Goal: Task Accomplishment & Management: Use online tool/utility

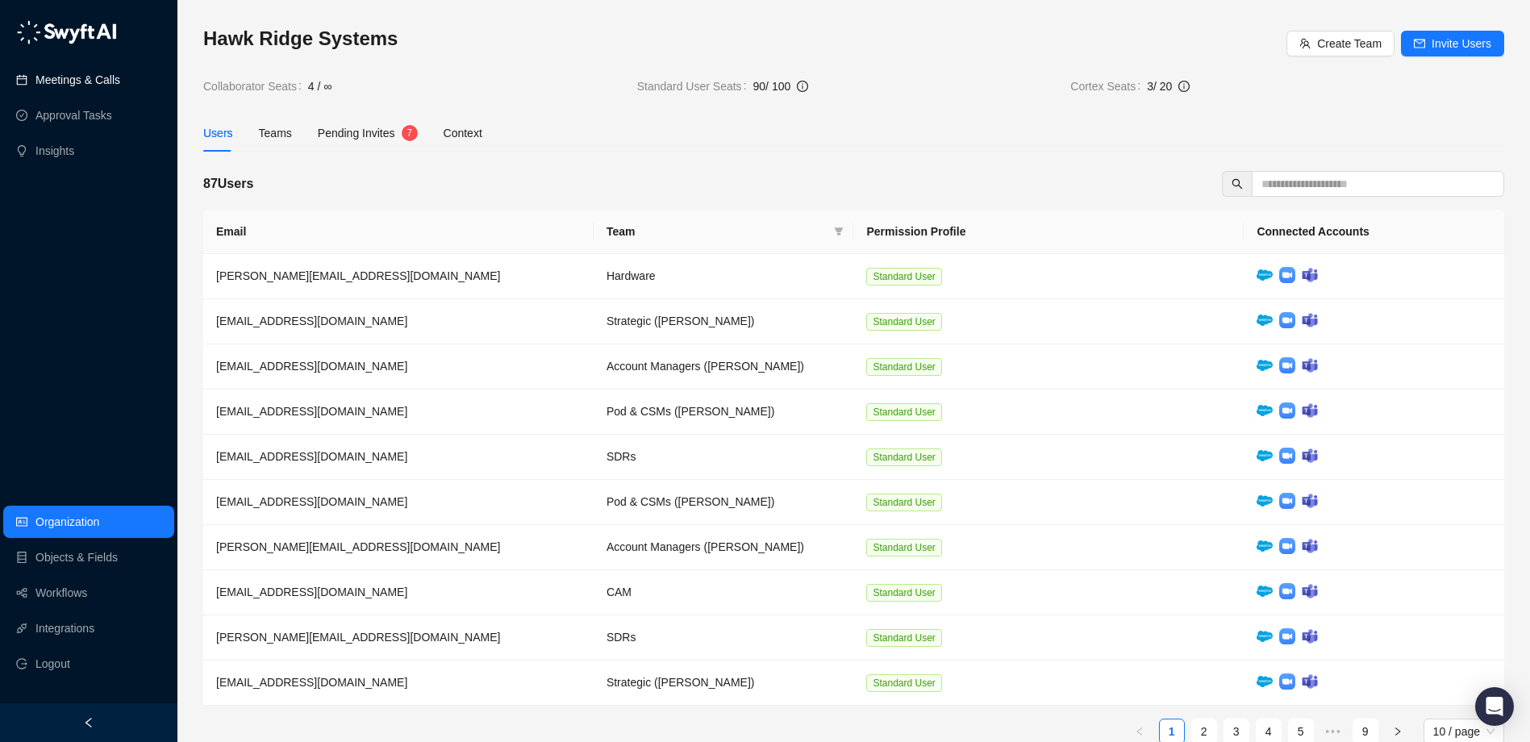
click at [120, 83] on link "Meetings & Calls" at bounding box center [77, 80] width 85 height 32
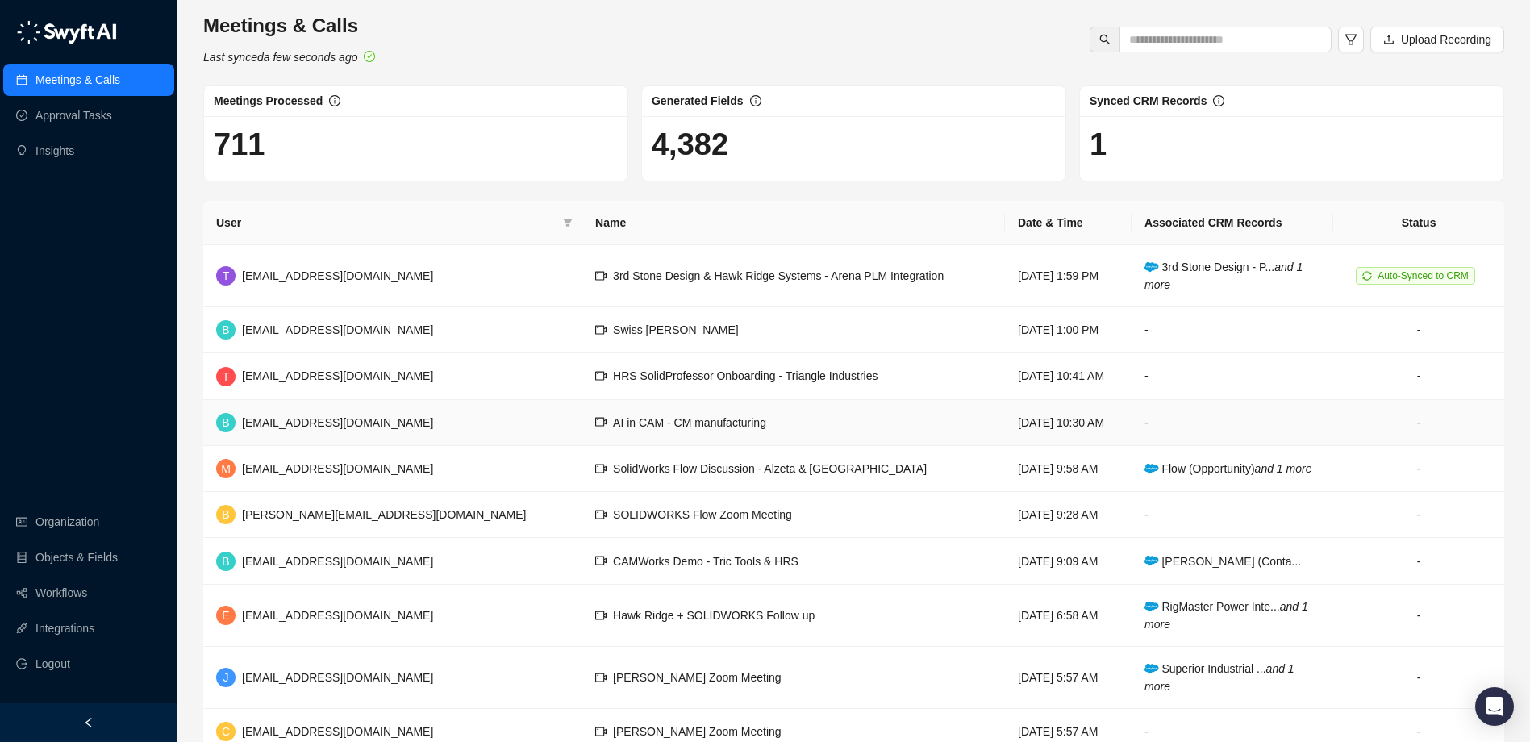
click at [613, 427] on span "AI in CAM - CM manufacturing" at bounding box center [689, 422] width 153 height 13
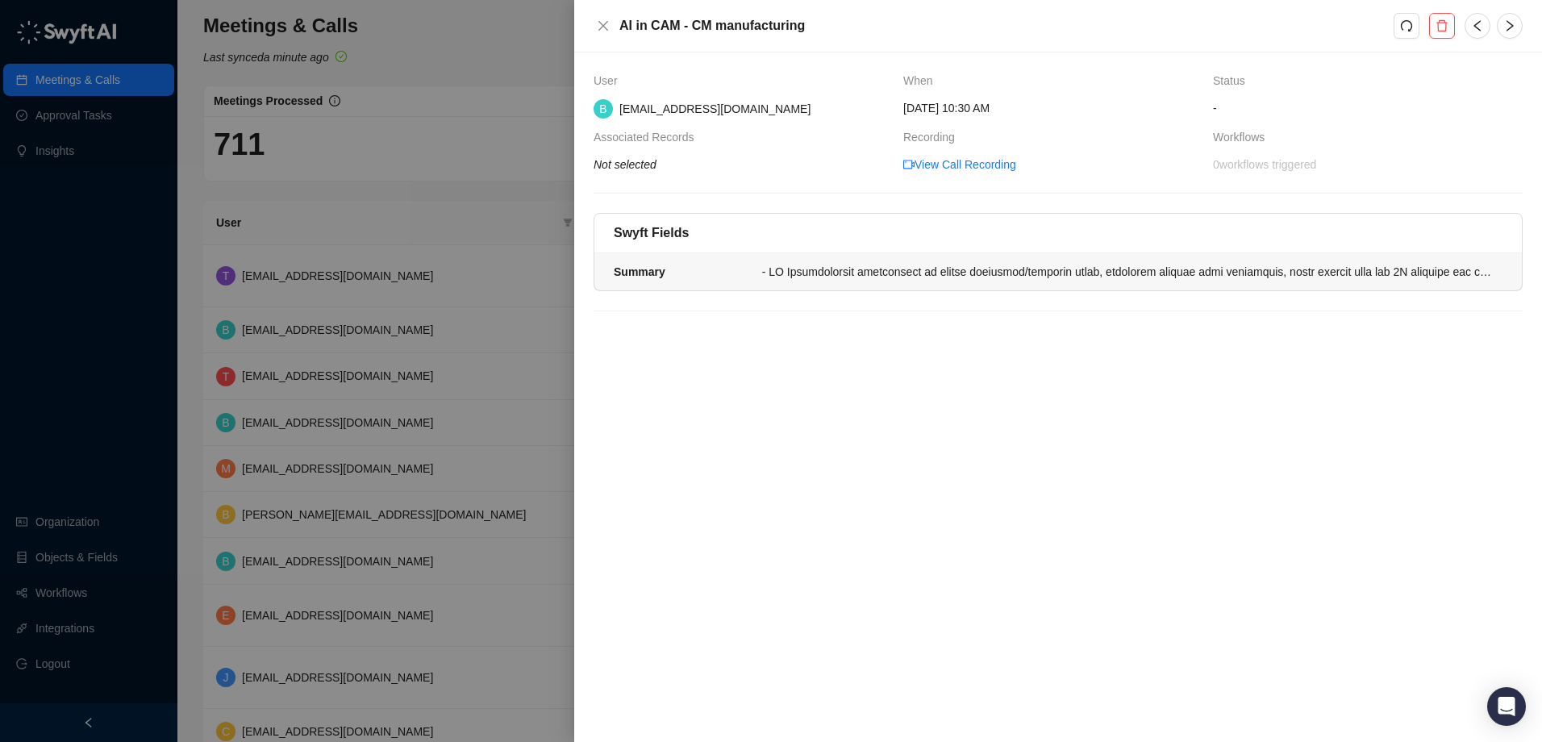
click at [962, 274] on div at bounding box center [1127, 272] width 731 height 18
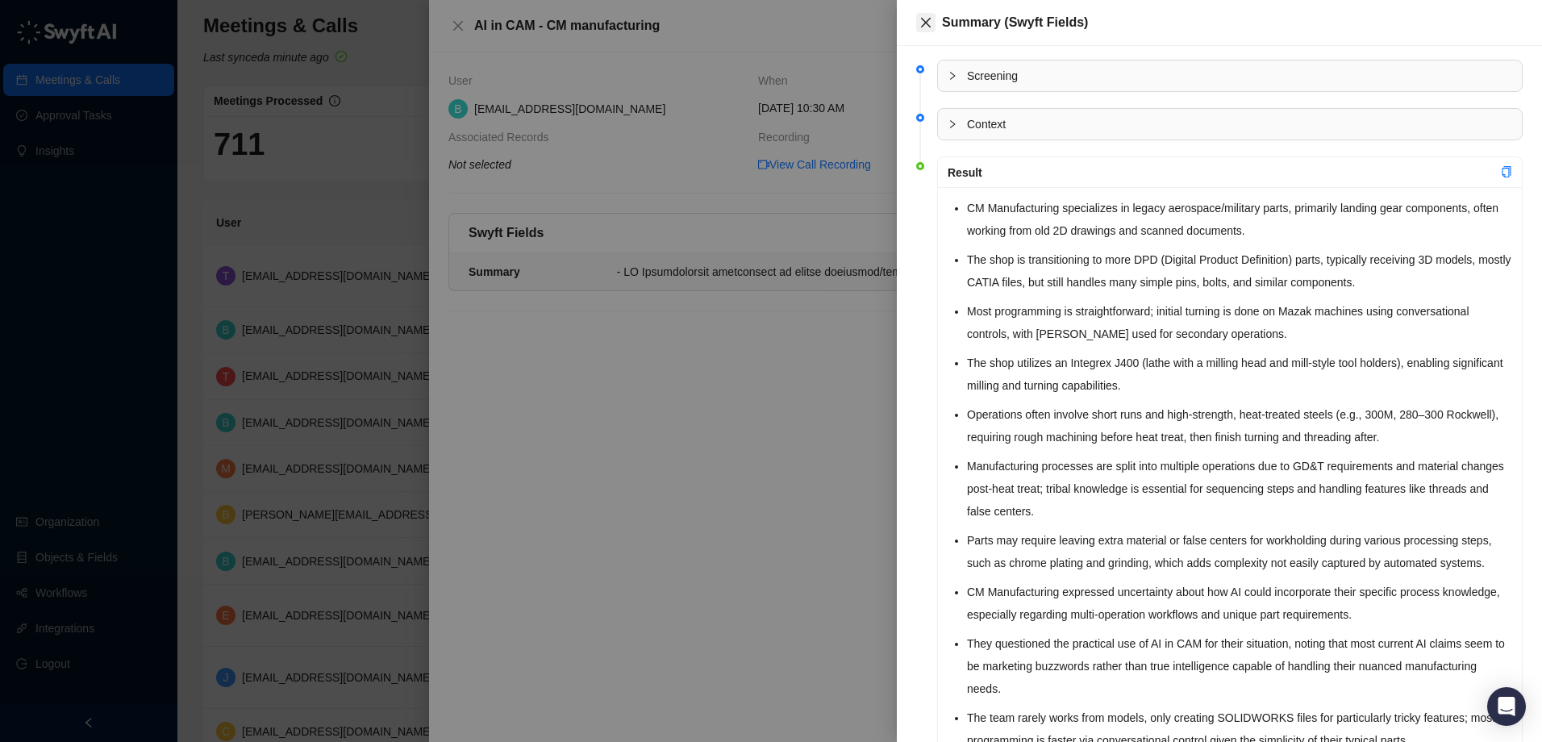
click at [922, 31] on button "Close" at bounding box center [925, 22] width 19 height 19
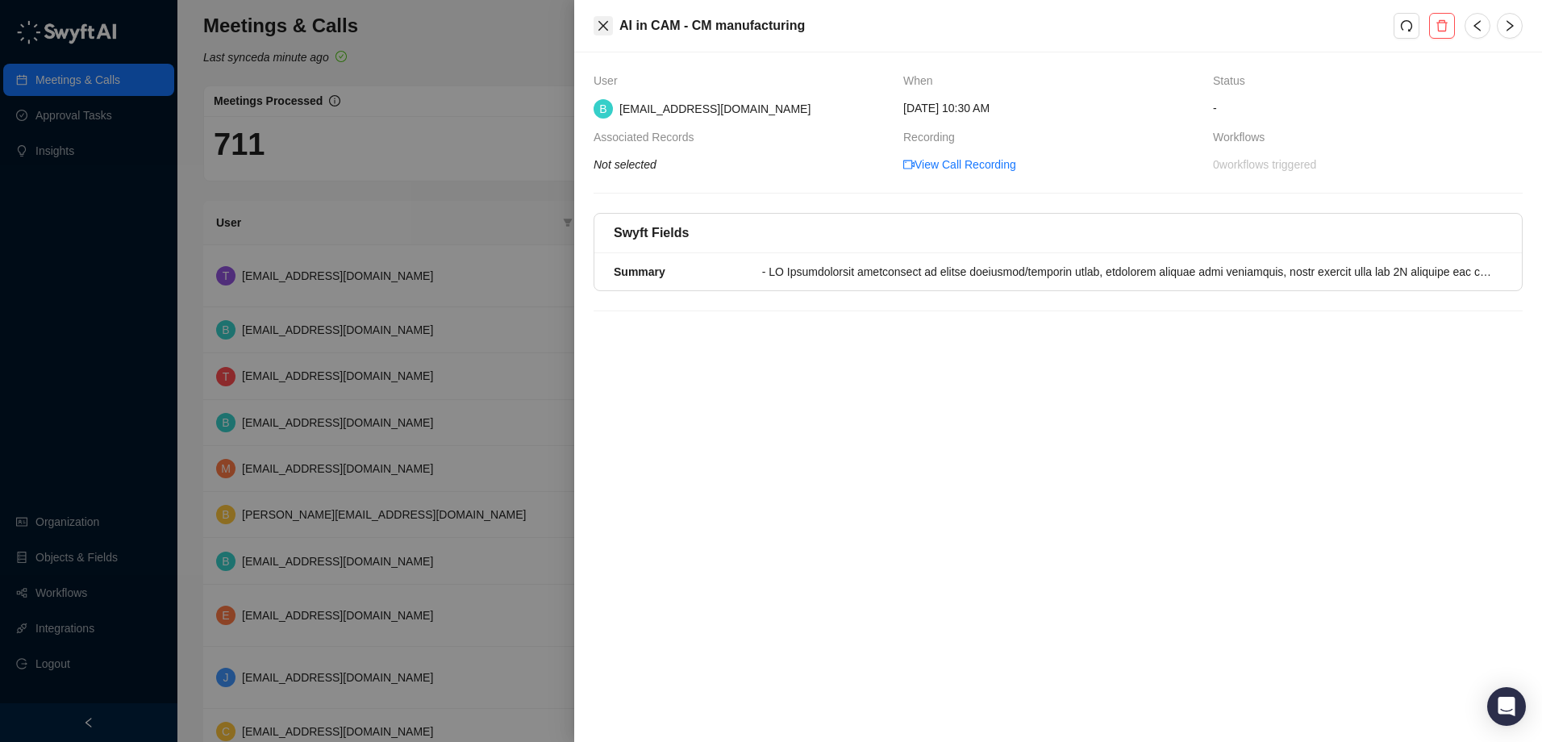
click at [603, 18] on button "Close" at bounding box center [603, 25] width 19 height 19
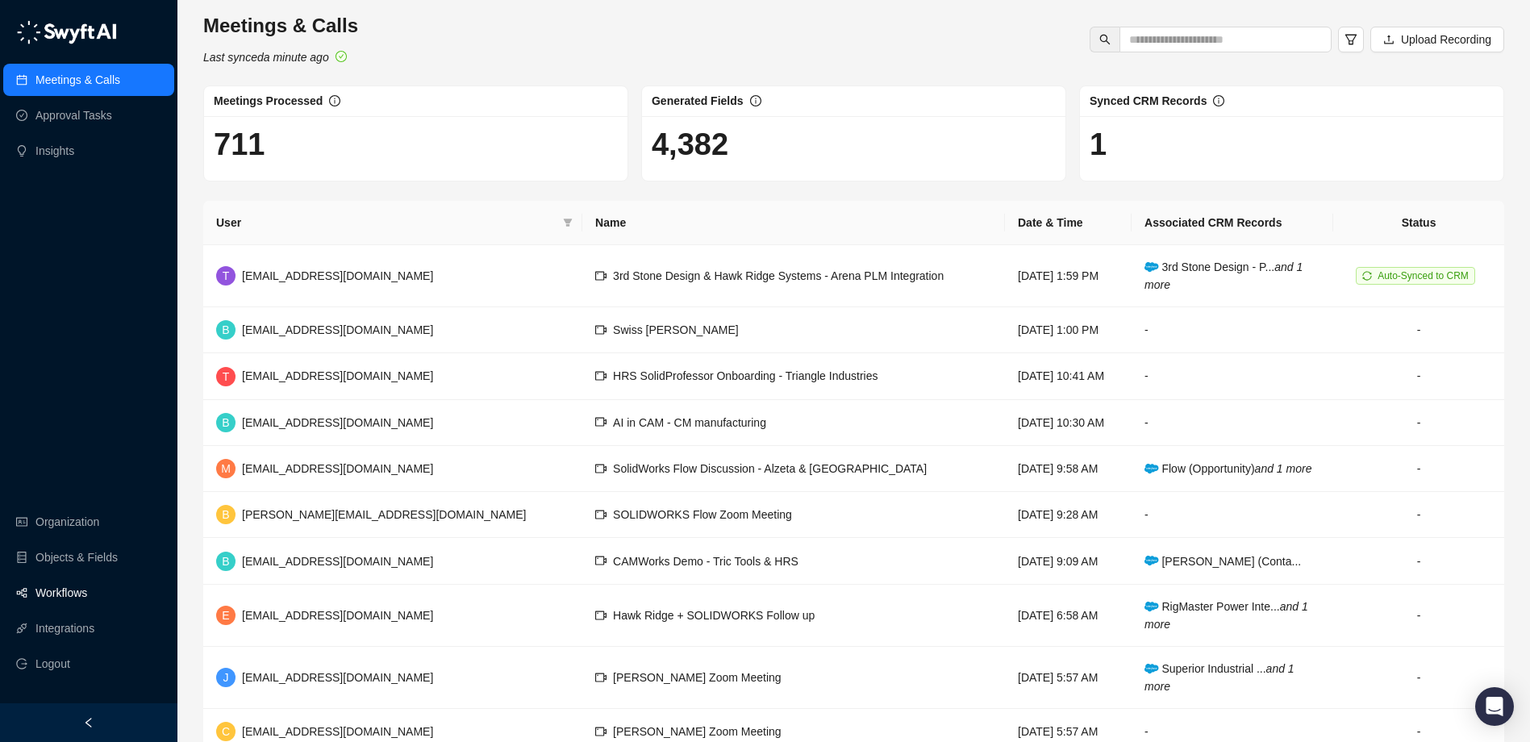
click at [87, 594] on link "Workflows" at bounding box center [61, 593] width 52 height 32
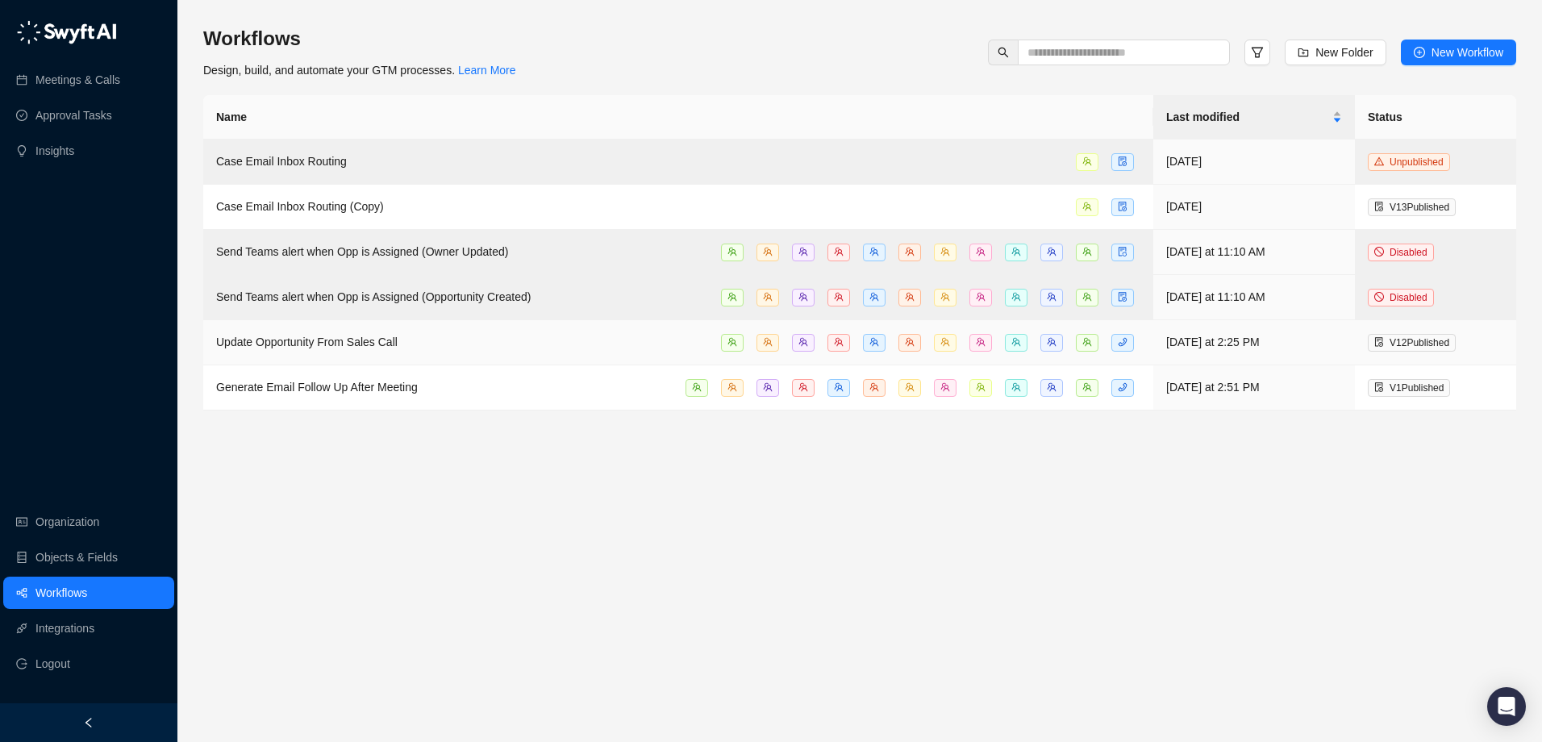
click at [443, 343] on div "Update Opportunity From Sales Call" at bounding box center [678, 342] width 924 height 19
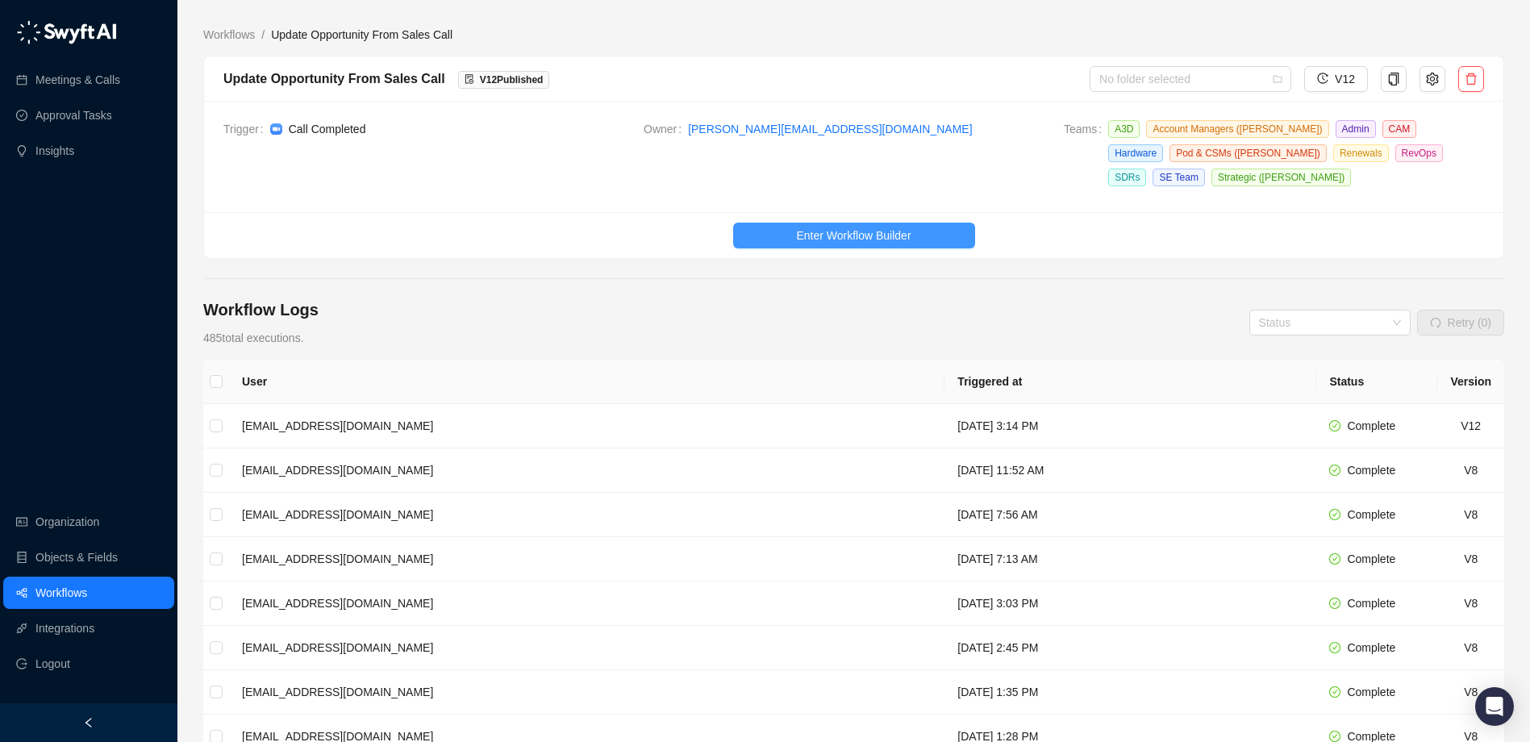
click at [882, 240] on span "Enter Workflow Builder" at bounding box center [853, 236] width 115 height 18
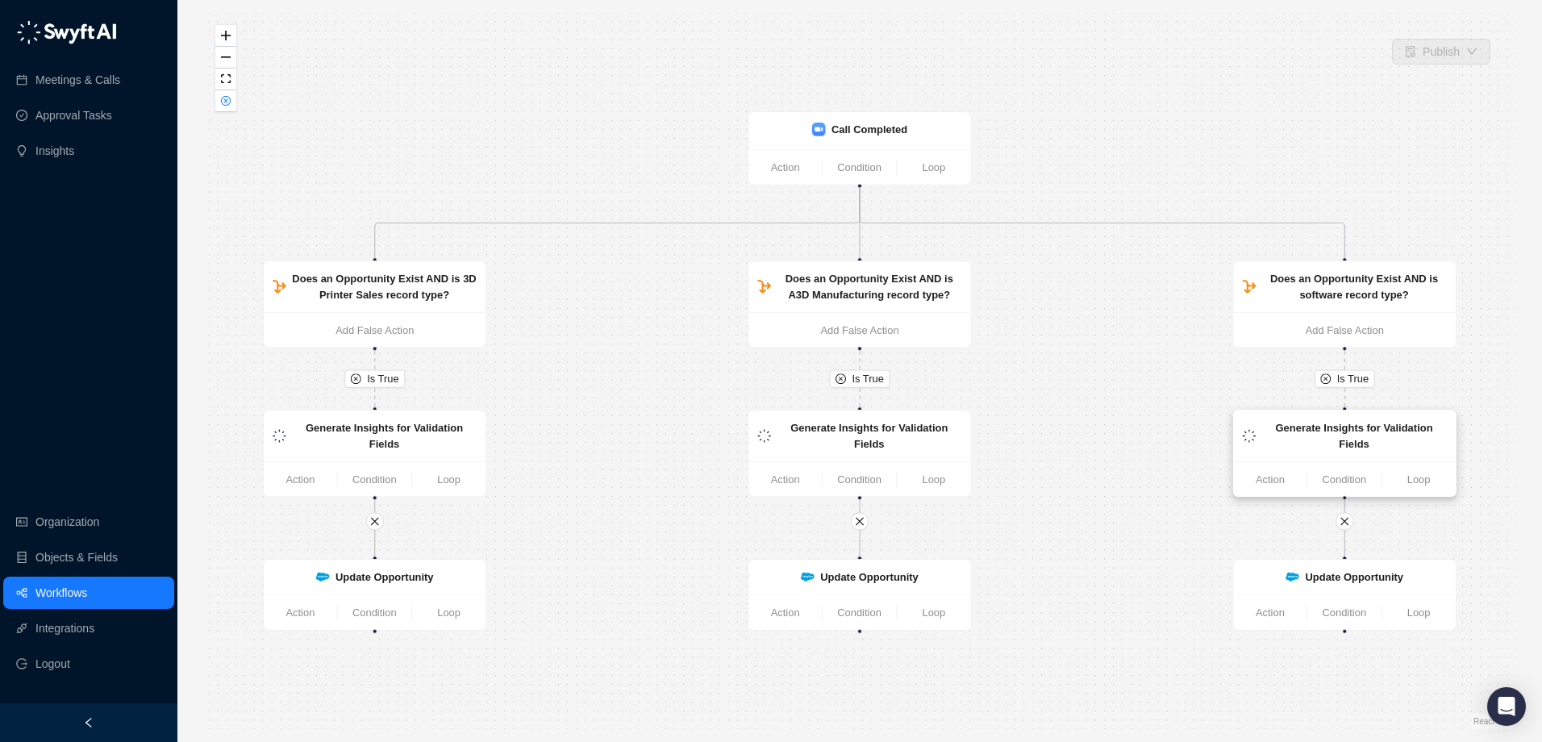
click at [1353, 431] on strong "Generate Insights for Validation Fields" at bounding box center [1354, 436] width 157 height 28
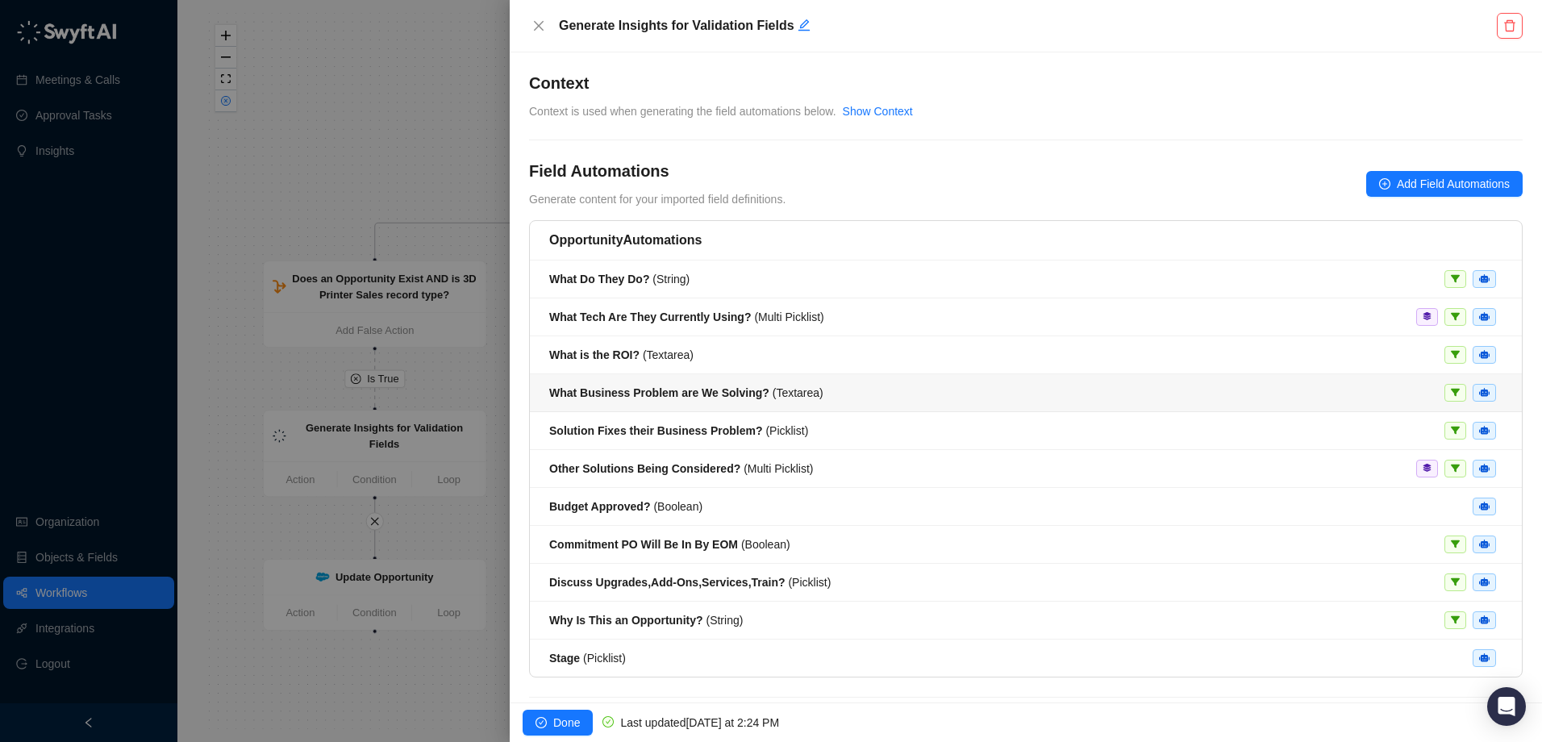
click at [724, 401] on div "What Business Problem are We Solving? ( Textarea )" at bounding box center [686, 393] width 274 height 18
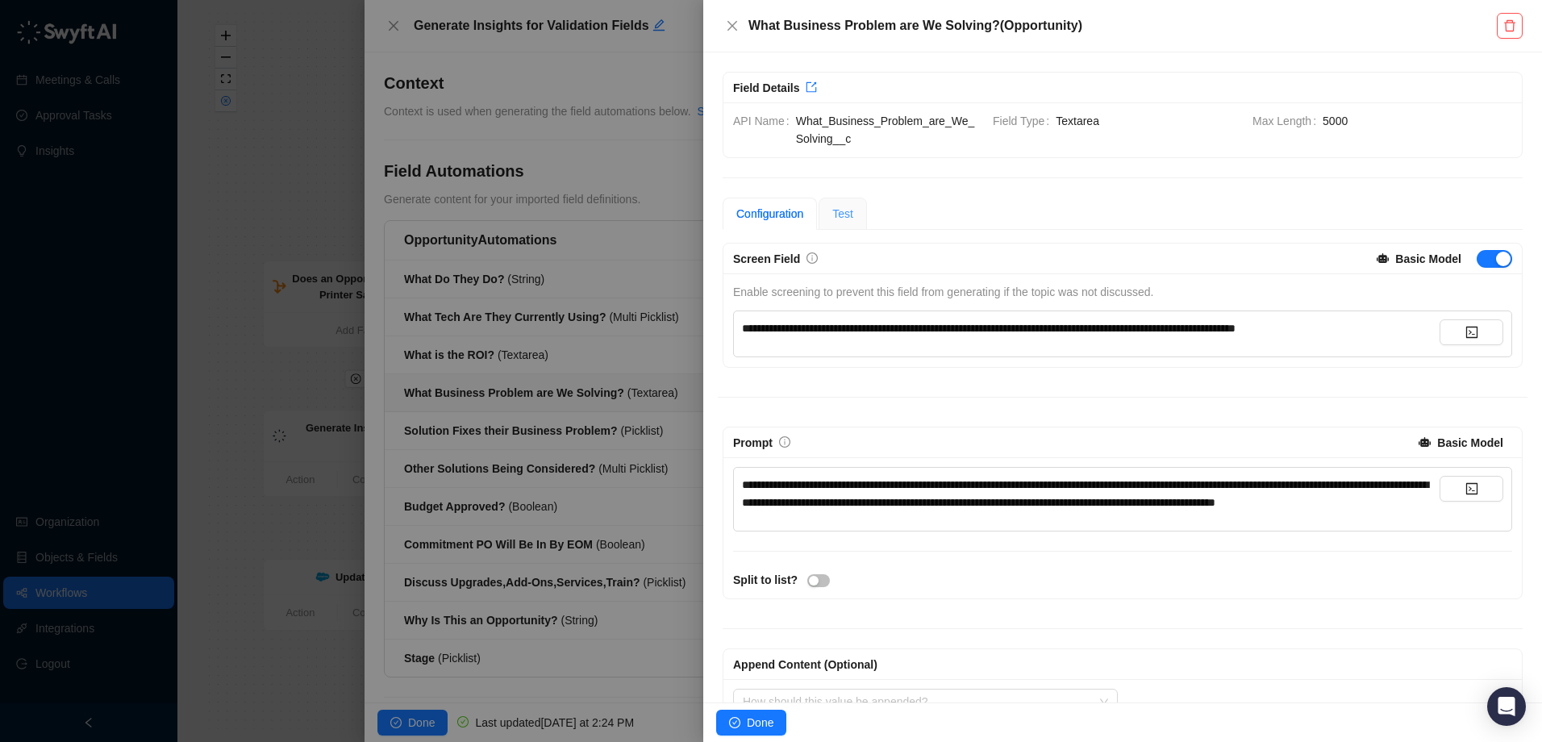
click at [854, 207] on div "Test" at bounding box center [843, 214] width 48 height 32
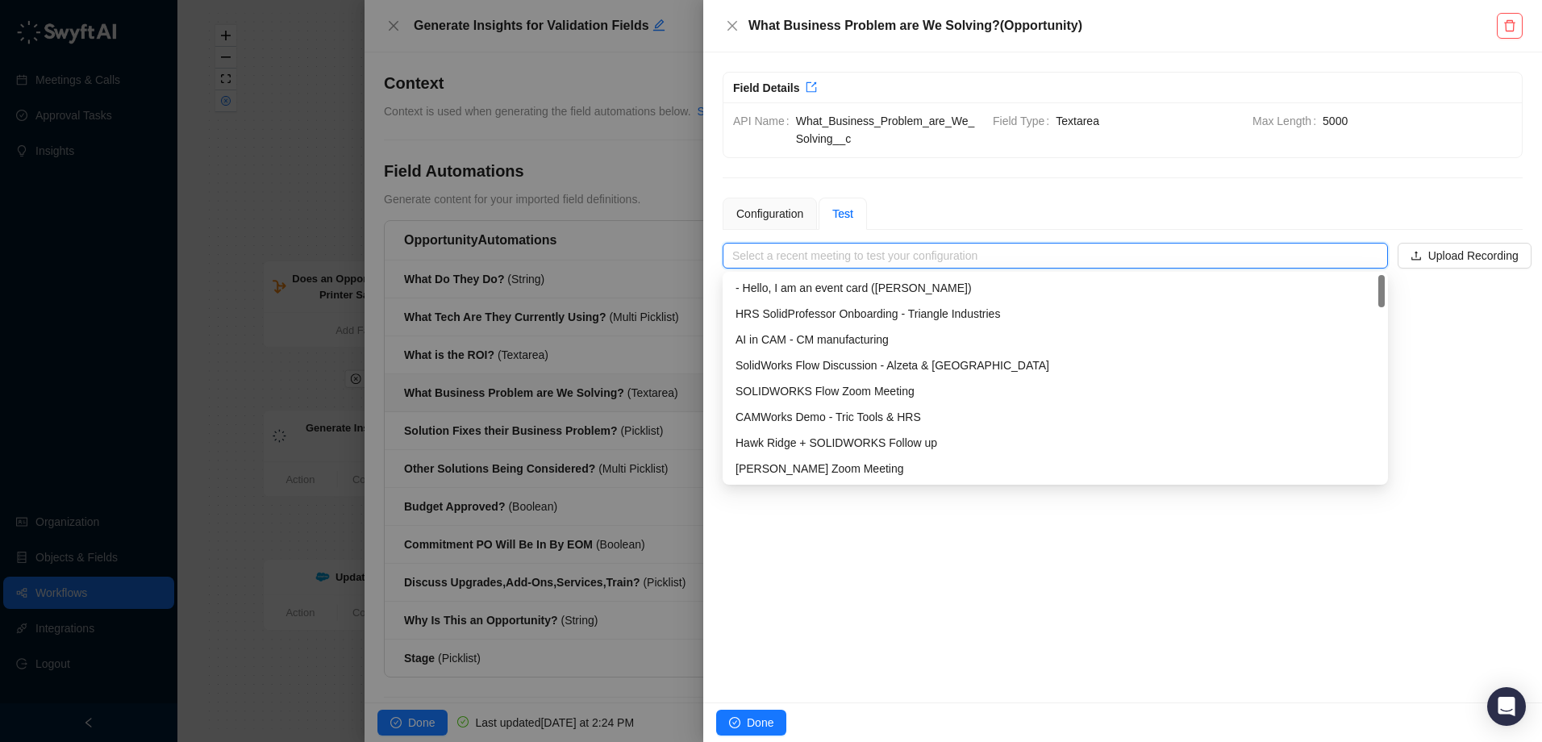
click at [1364, 257] on input "search" at bounding box center [1050, 256] width 636 height 24
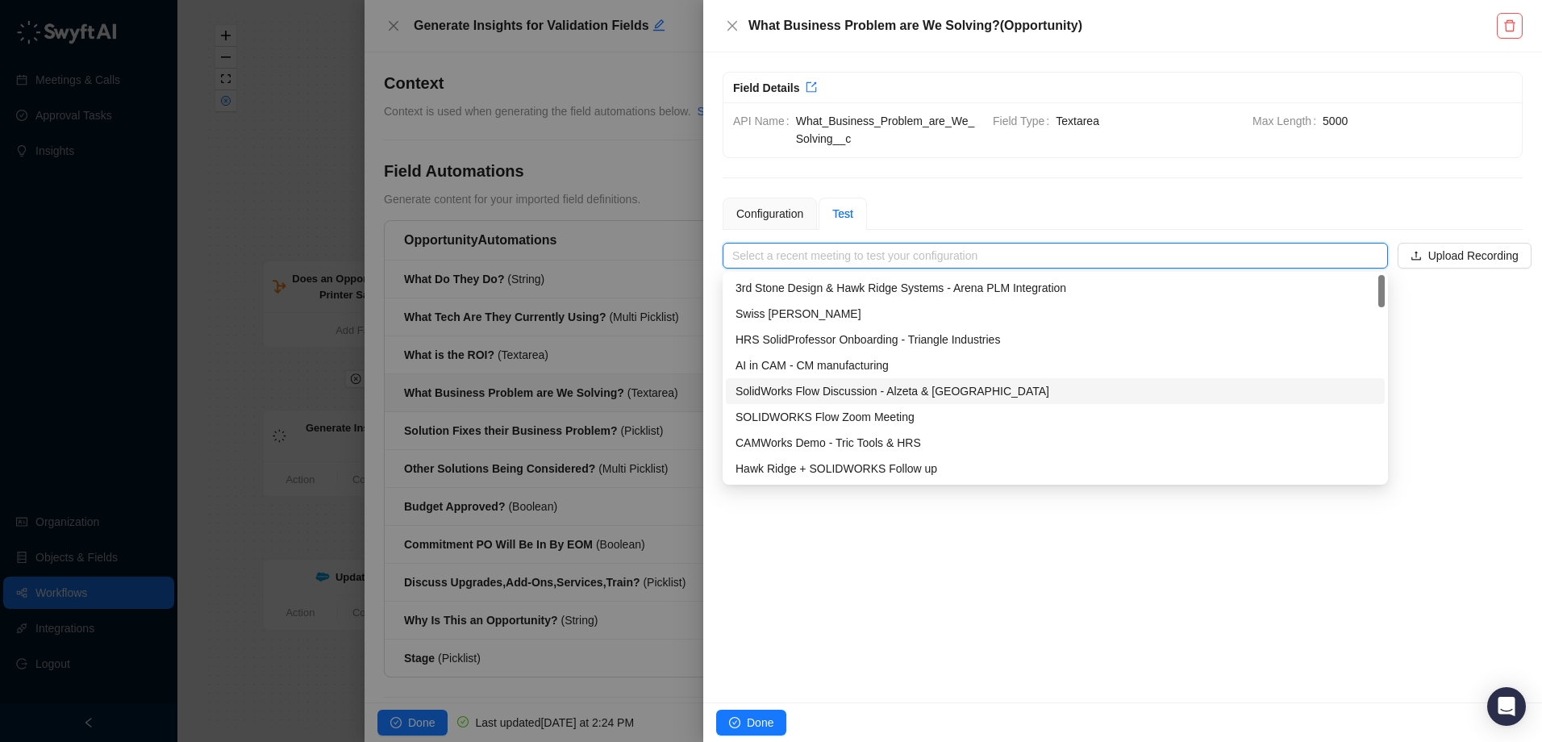
click at [890, 394] on div "SolidWorks Flow Discussion - Alzeta & [GEOGRAPHIC_DATA]" at bounding box center [1056, 391] width 640 height 18
type input "**********"
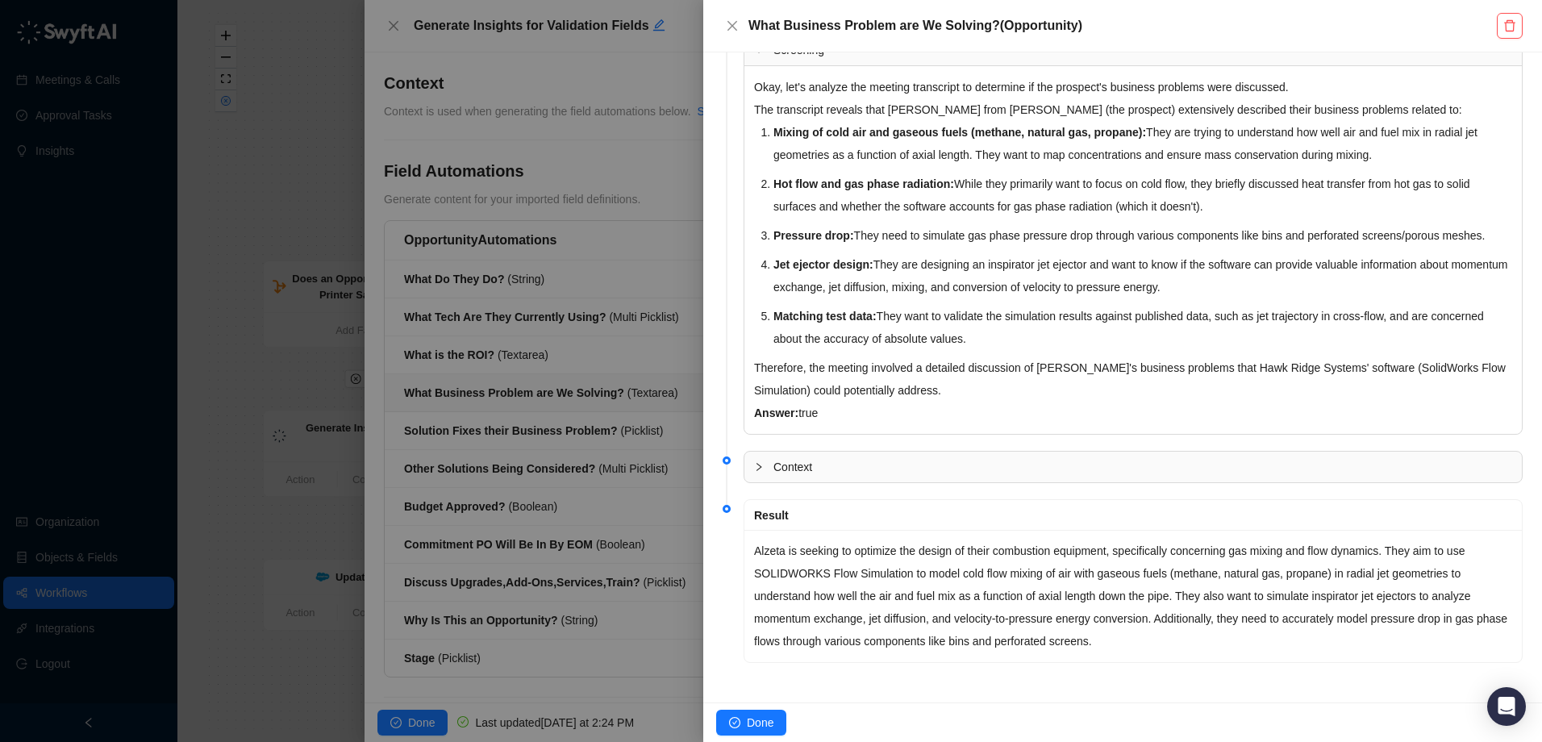
scroll to position [290, 0]
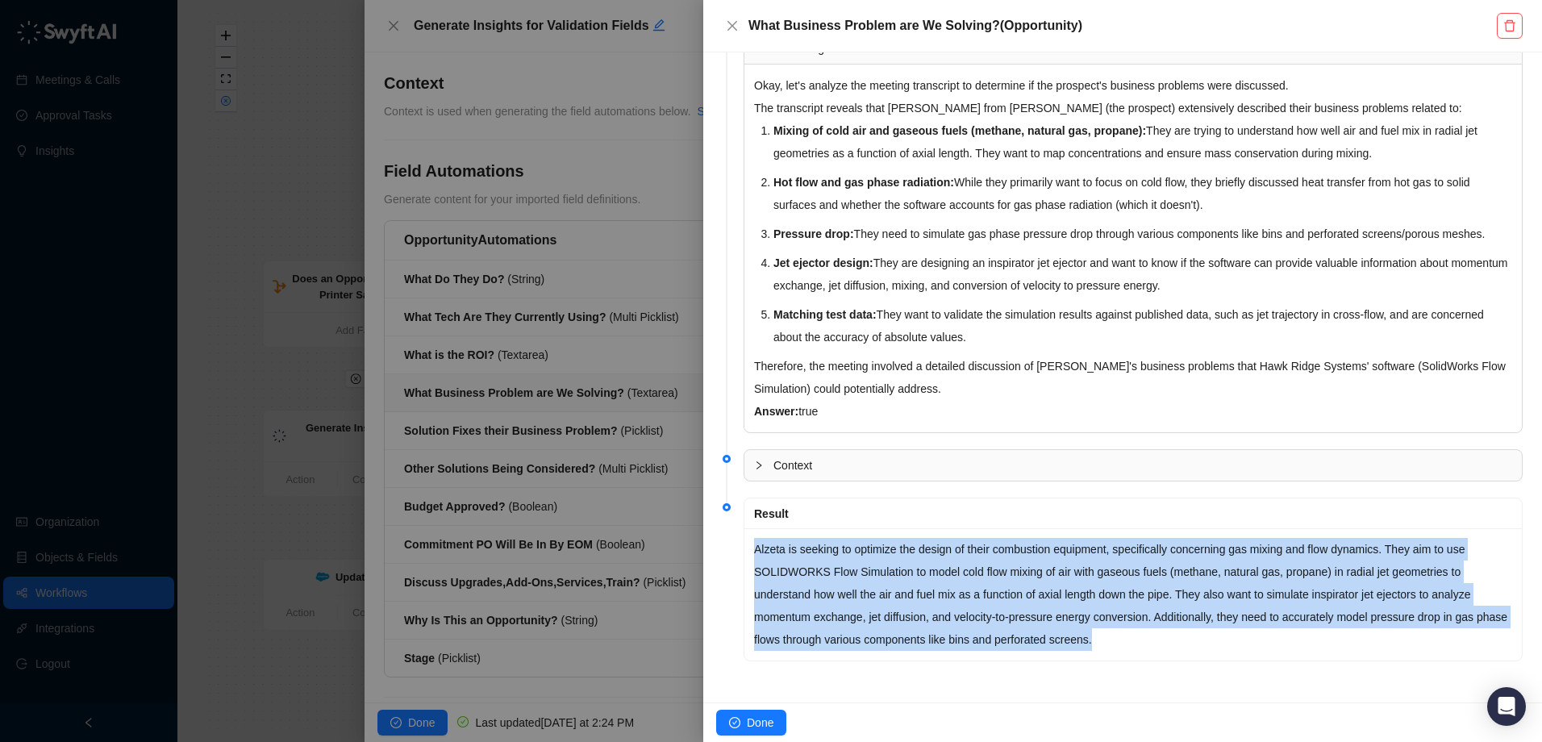
drag, startPoint x: 755, startPoint y: 553, endPoint x: 1149, endPoint y: 652, distance: 406.7
click at [1149, 652] on div "Alzeta is seeking to optimize the design of their combustion equipment, specifi…" at bounding box center [1134, 594] width 778 height 132
drag, startPoint x: 1149, startPoint y: 652, endPoint x: 1069, endPoint y: 516, distance: 157.7
click at [1069, 516] on div "Result" at bounding box center [1133, 514] width 758 height 18
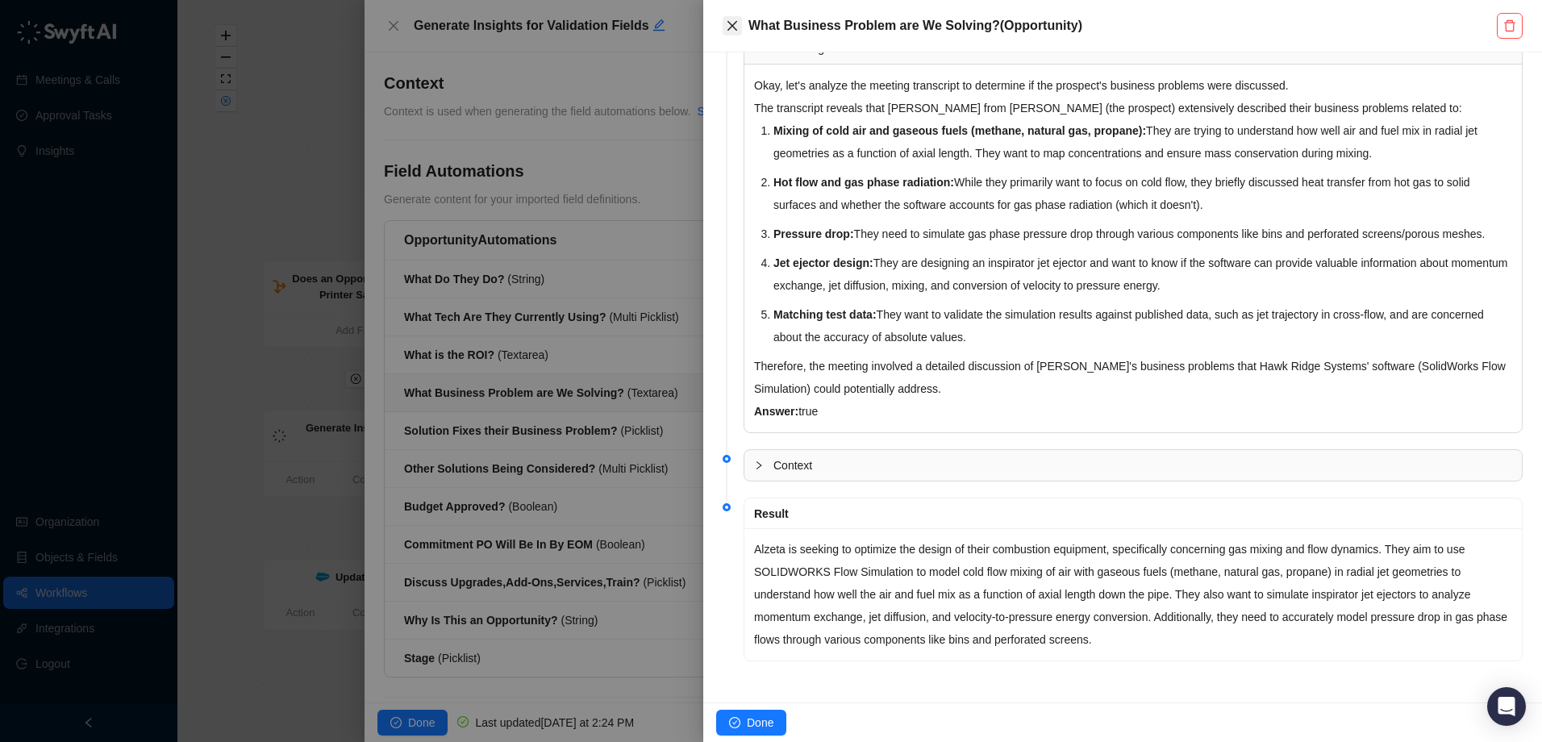
click at [736, 25] on icon "close" at bounding box center [732, 25] width 13 height 13
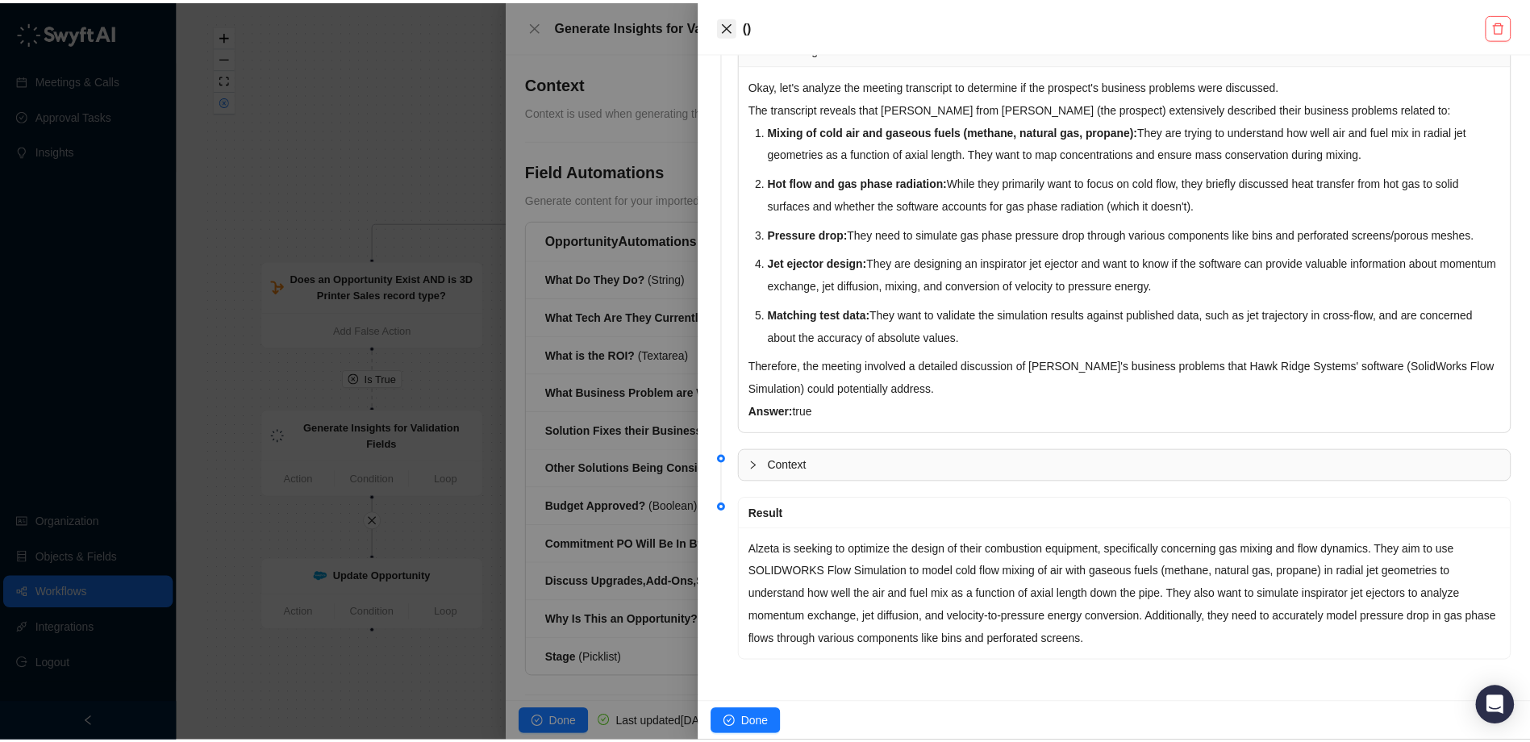
scroll to position [273, 0]
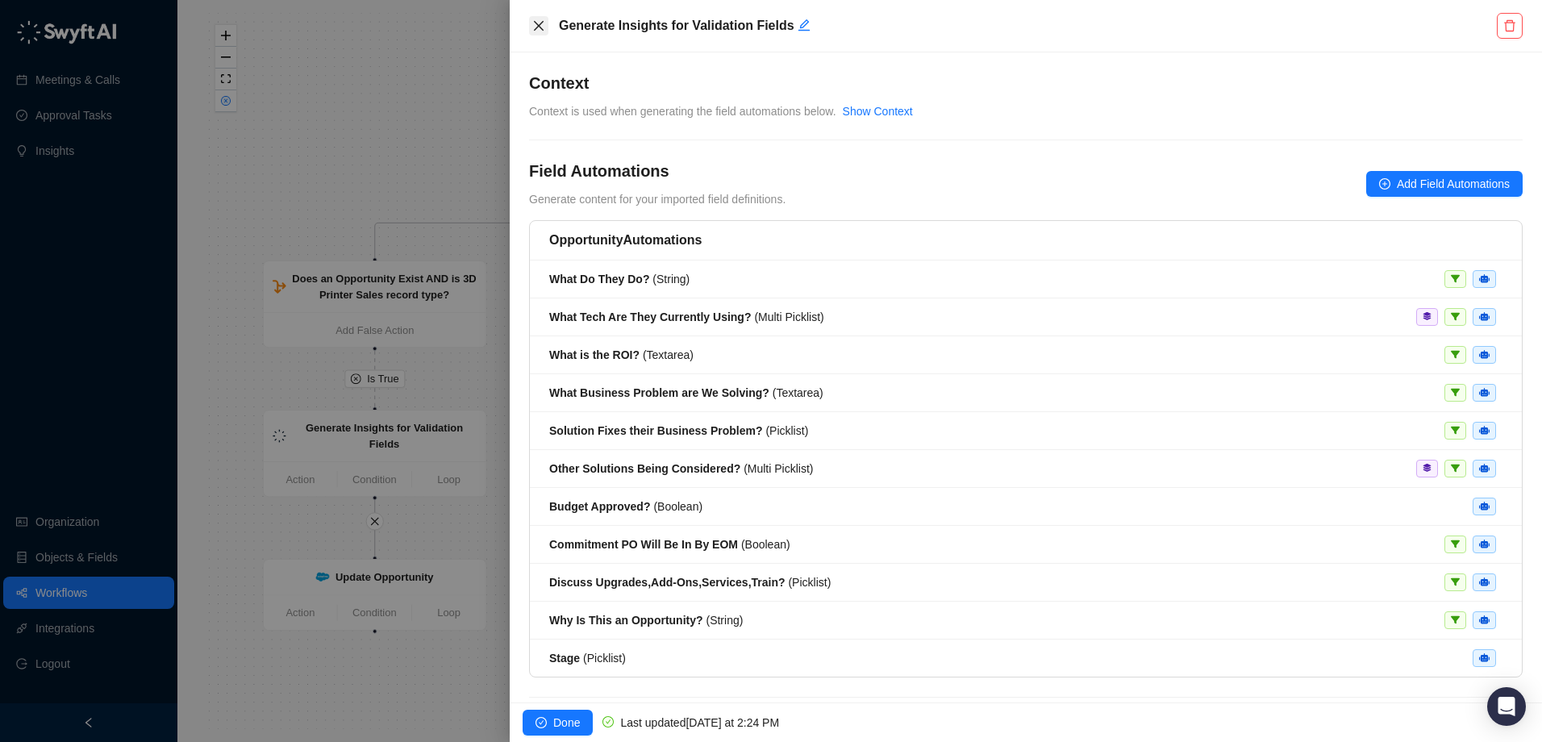
click at [535, 28] on icon "close" at bounding box center [538, 25] width 13 height 13
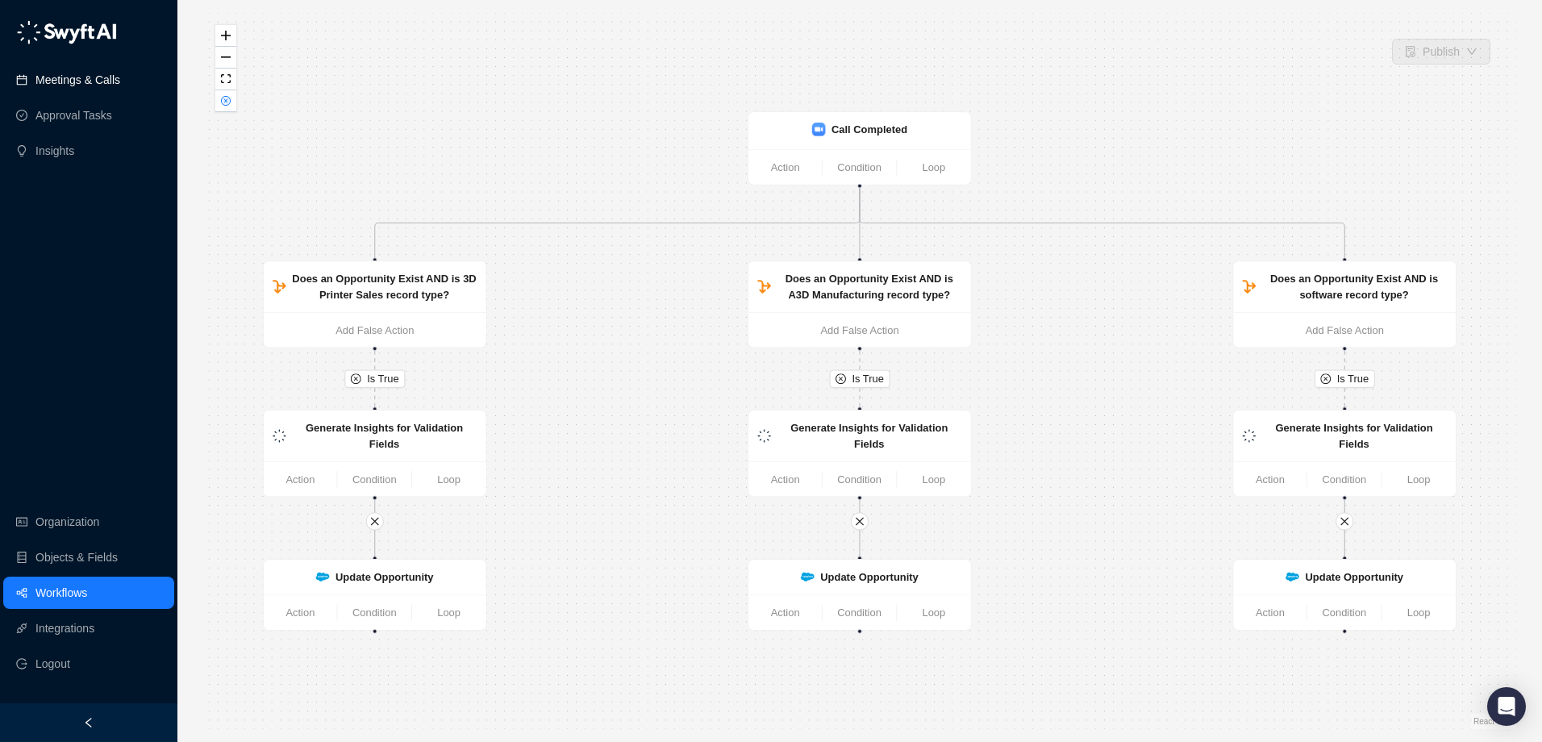
click at [85, 86] on link "Meetings & Calls" at bounding box center [77, 80] width 85 height 32
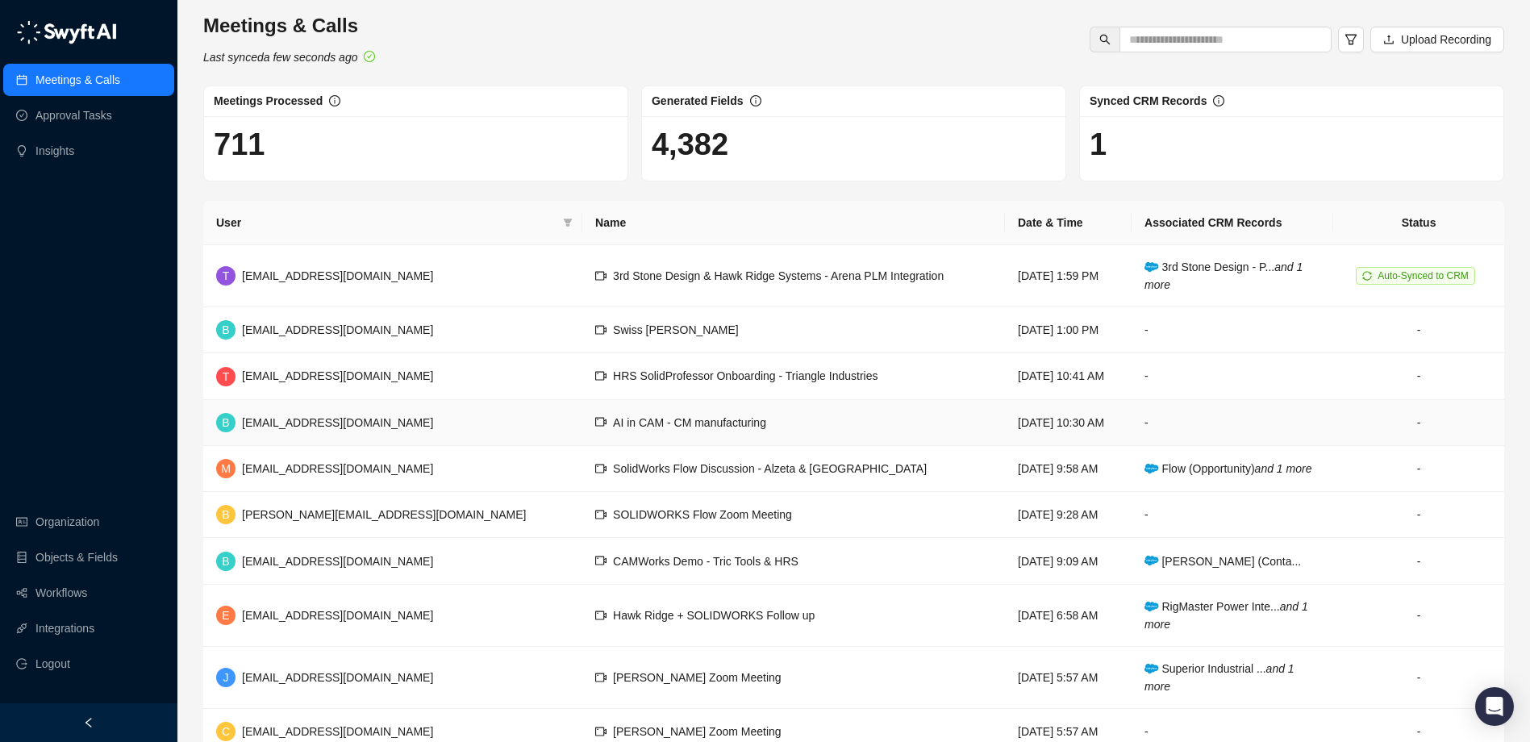
scroll to position [79, 0]
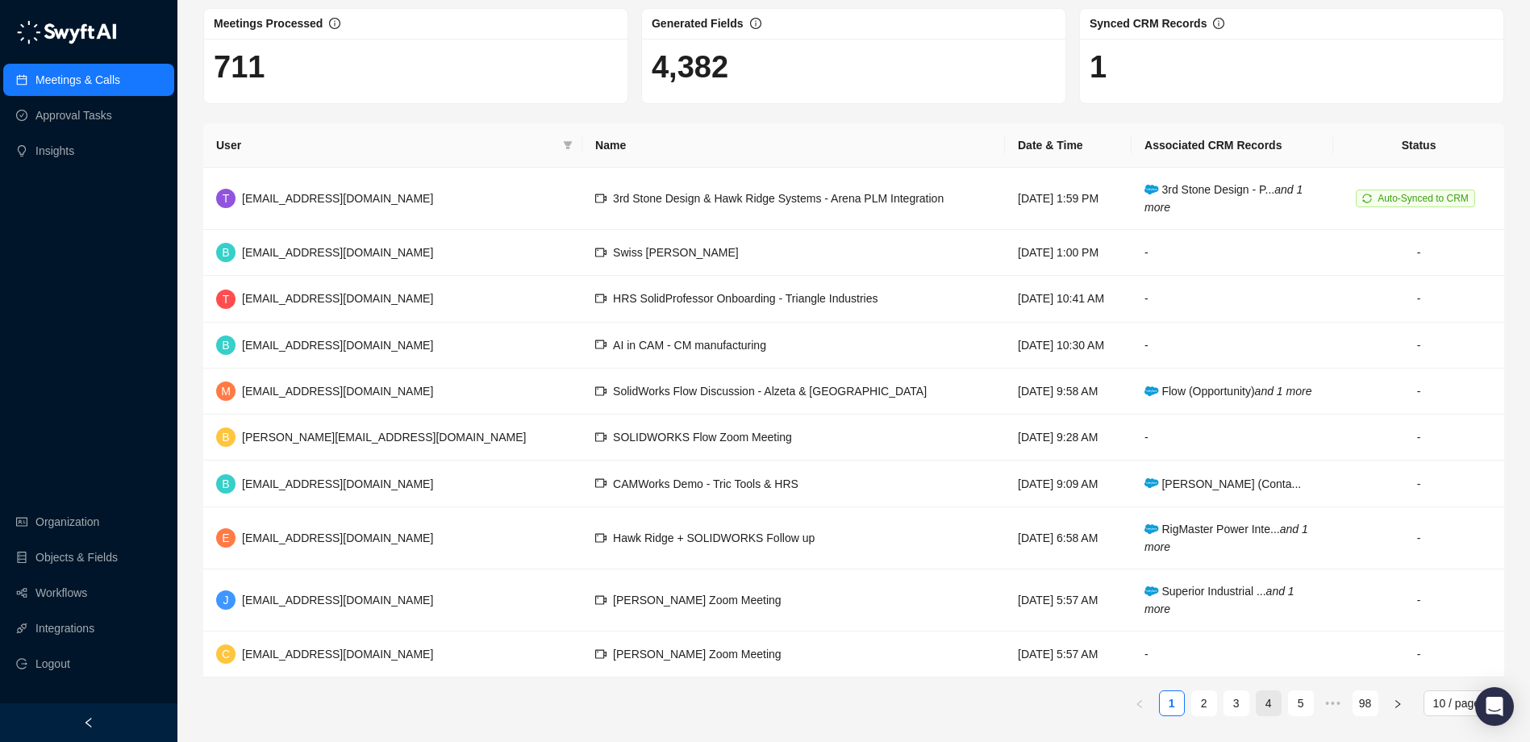
click at [1272, 707] on link "4" at bounding box center [1269, 703] width 24 height 24
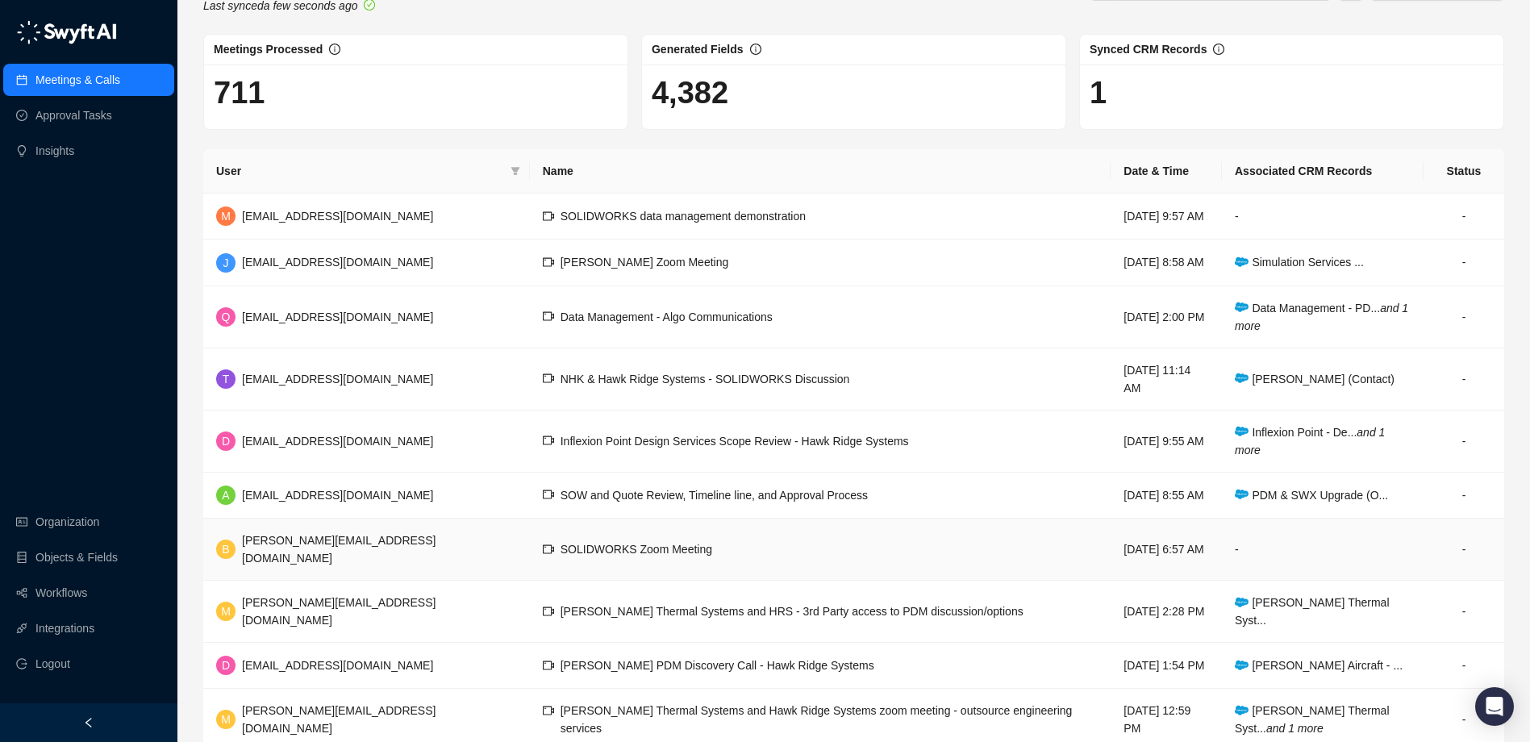
scroll to position [79, 0]
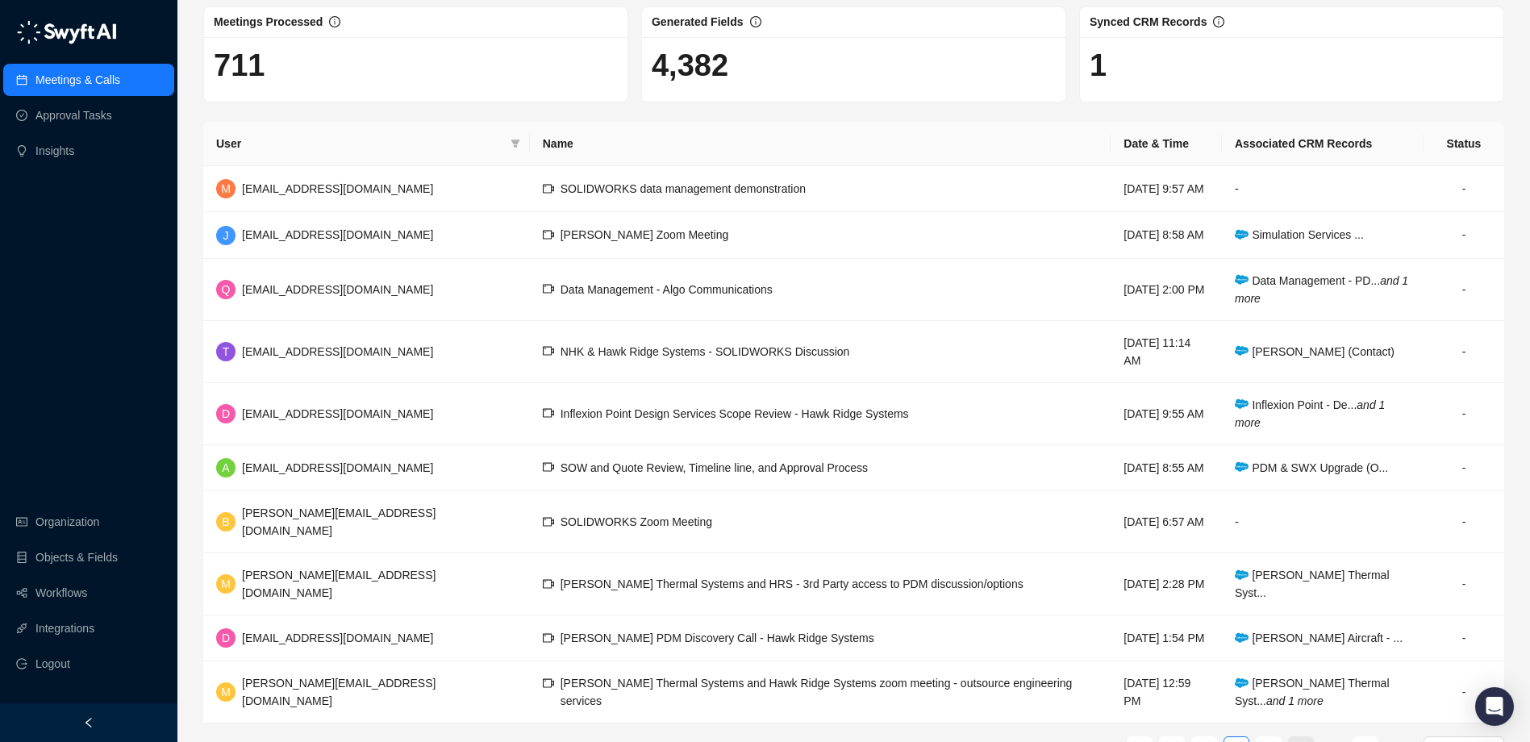
click at [1304, 737] on link "6" at bounding box center [1301, 749] width 24 height 24
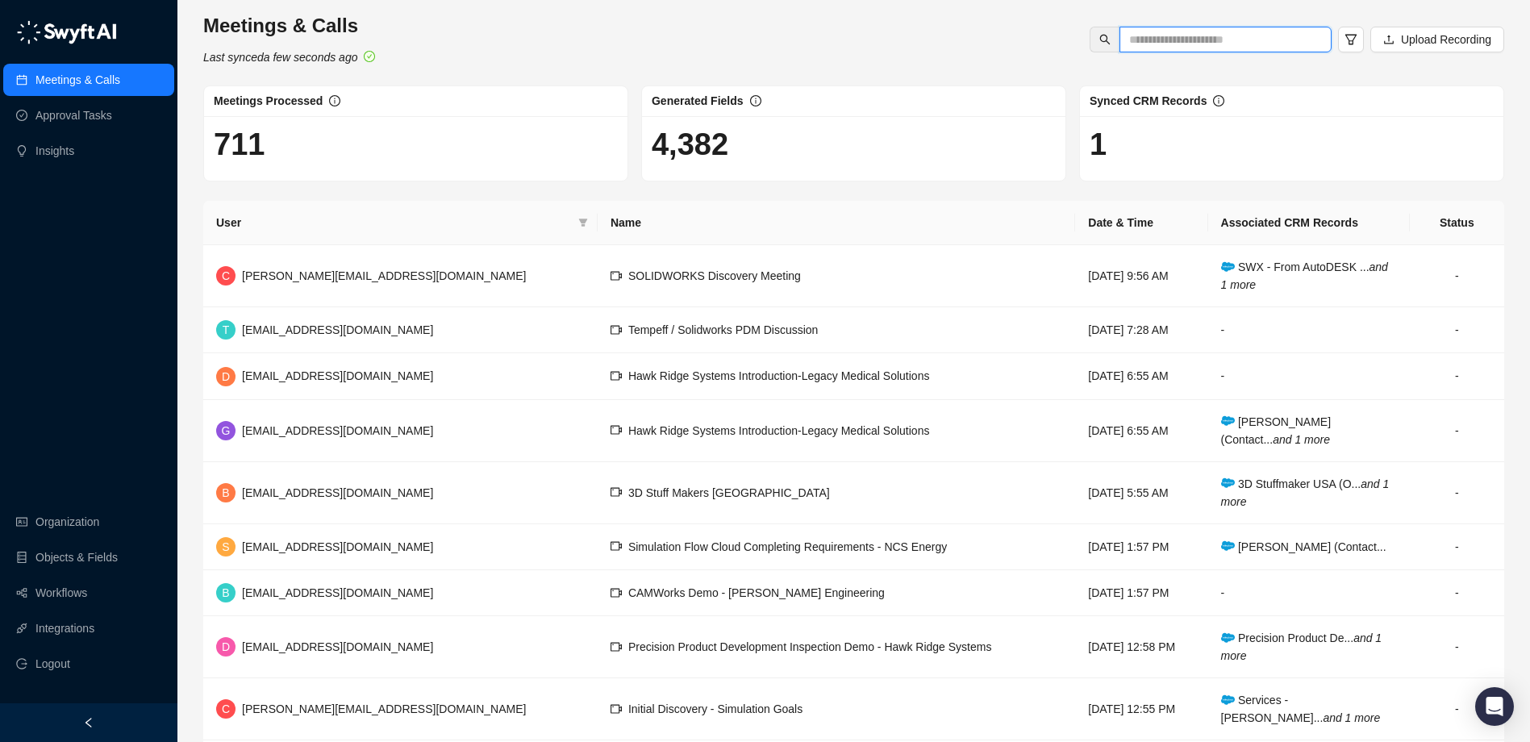
click at [1199, 41] on input "text" at bounding box center [1219, 40] width 180 height 18
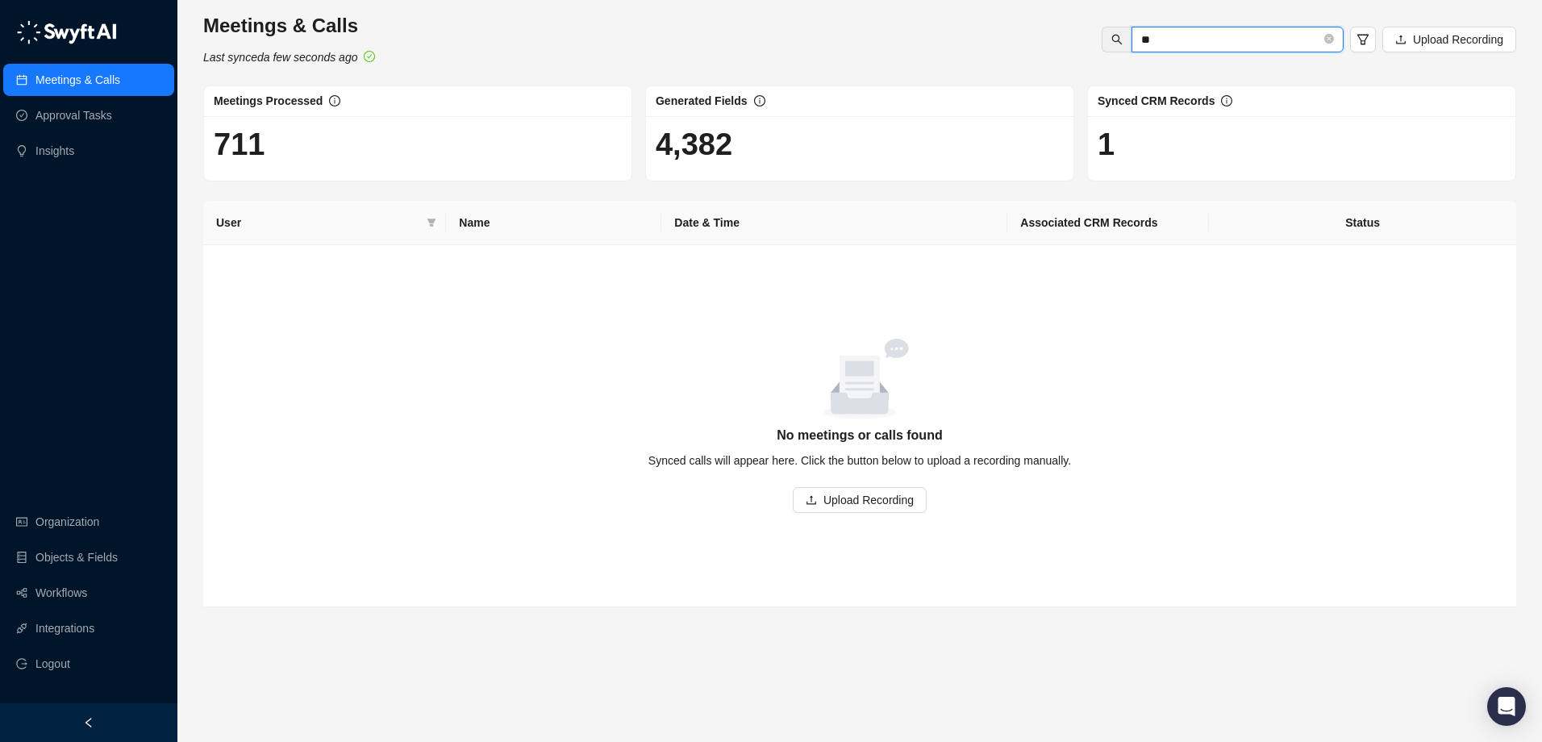
type input "*"
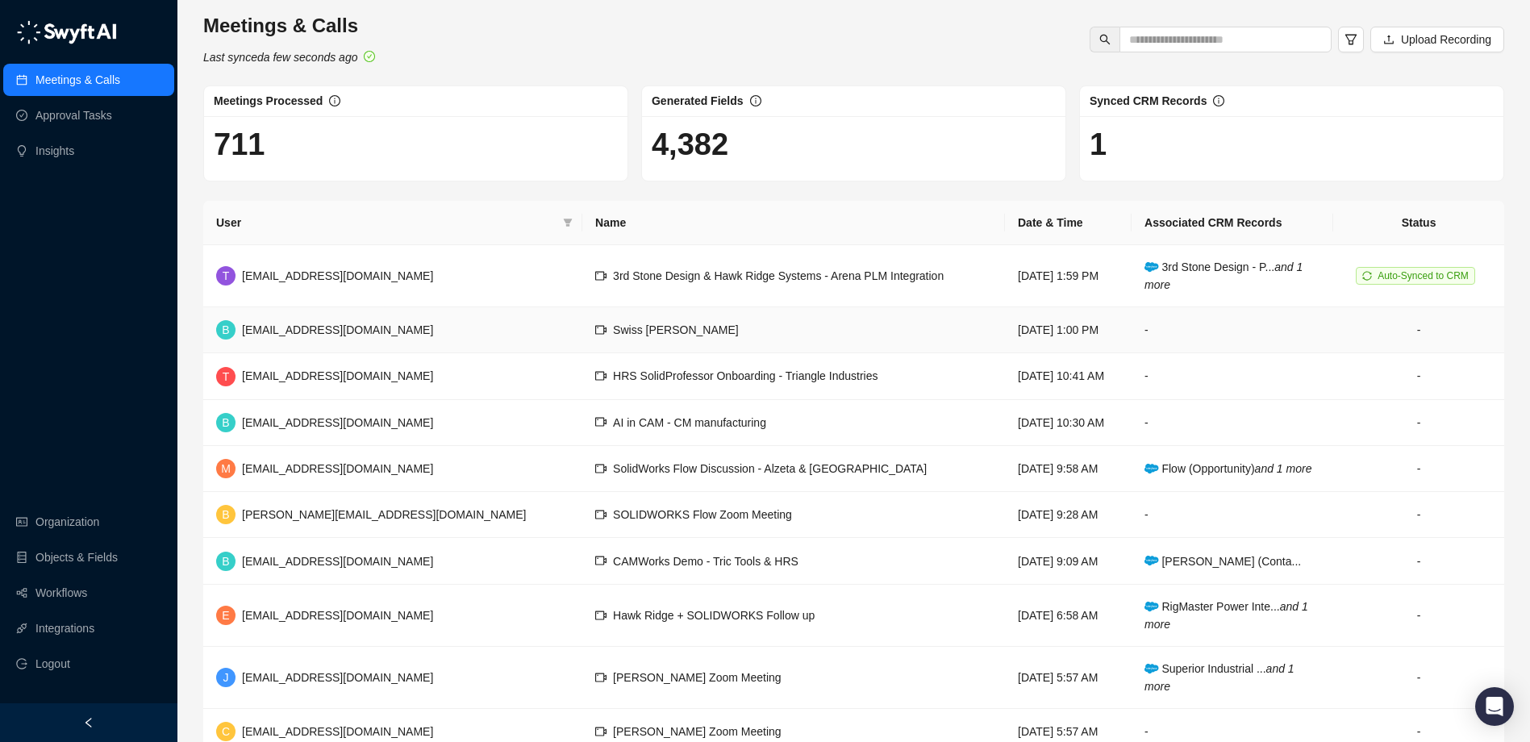
click at [394, 336] on td "B [EMAIL_ADDRESS][DOMAIN_NAME]" at bounding box center [392, 330] width 379 height 46
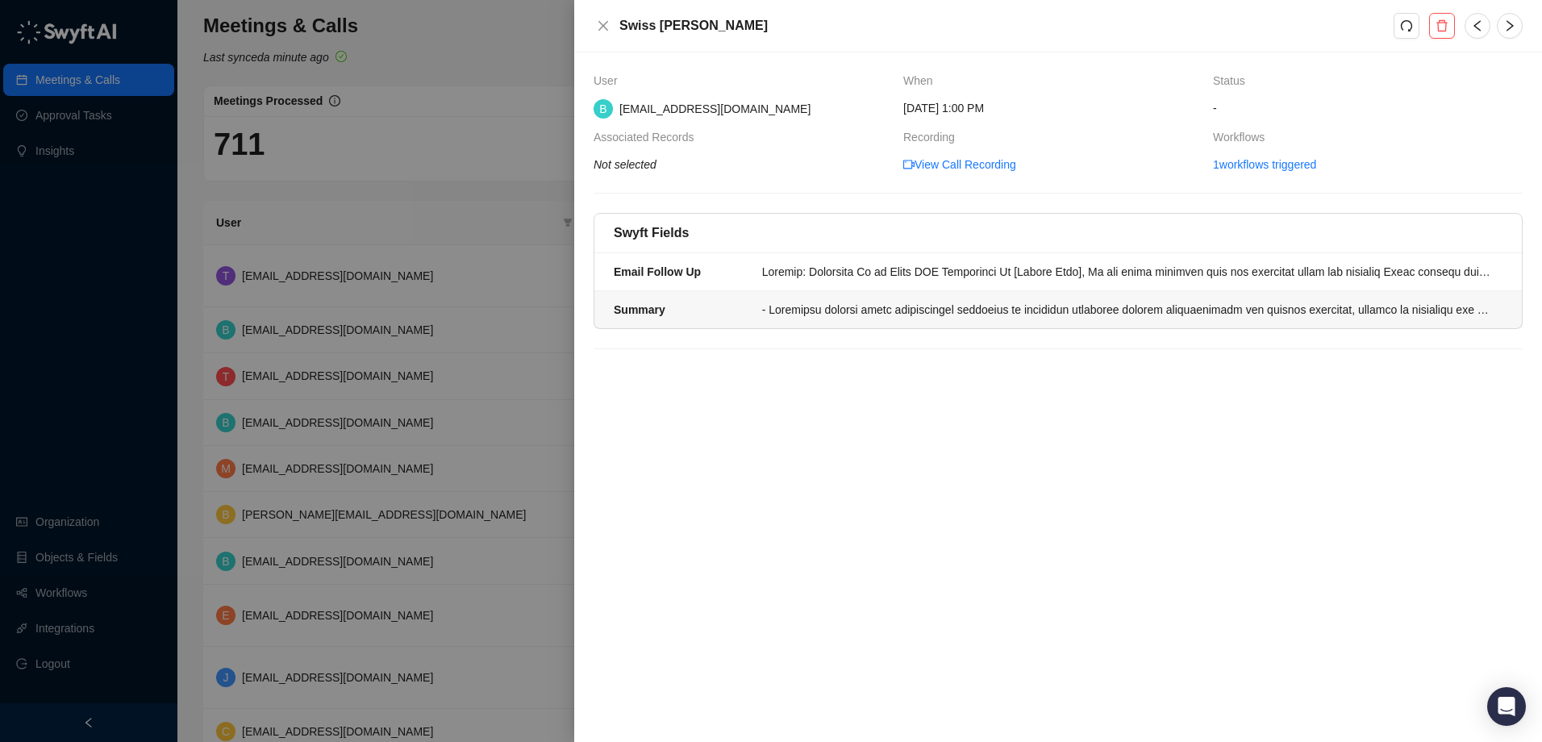
click at [891, 320] on li "Summary" at bounding box center [1059, 309] width 928 height 37
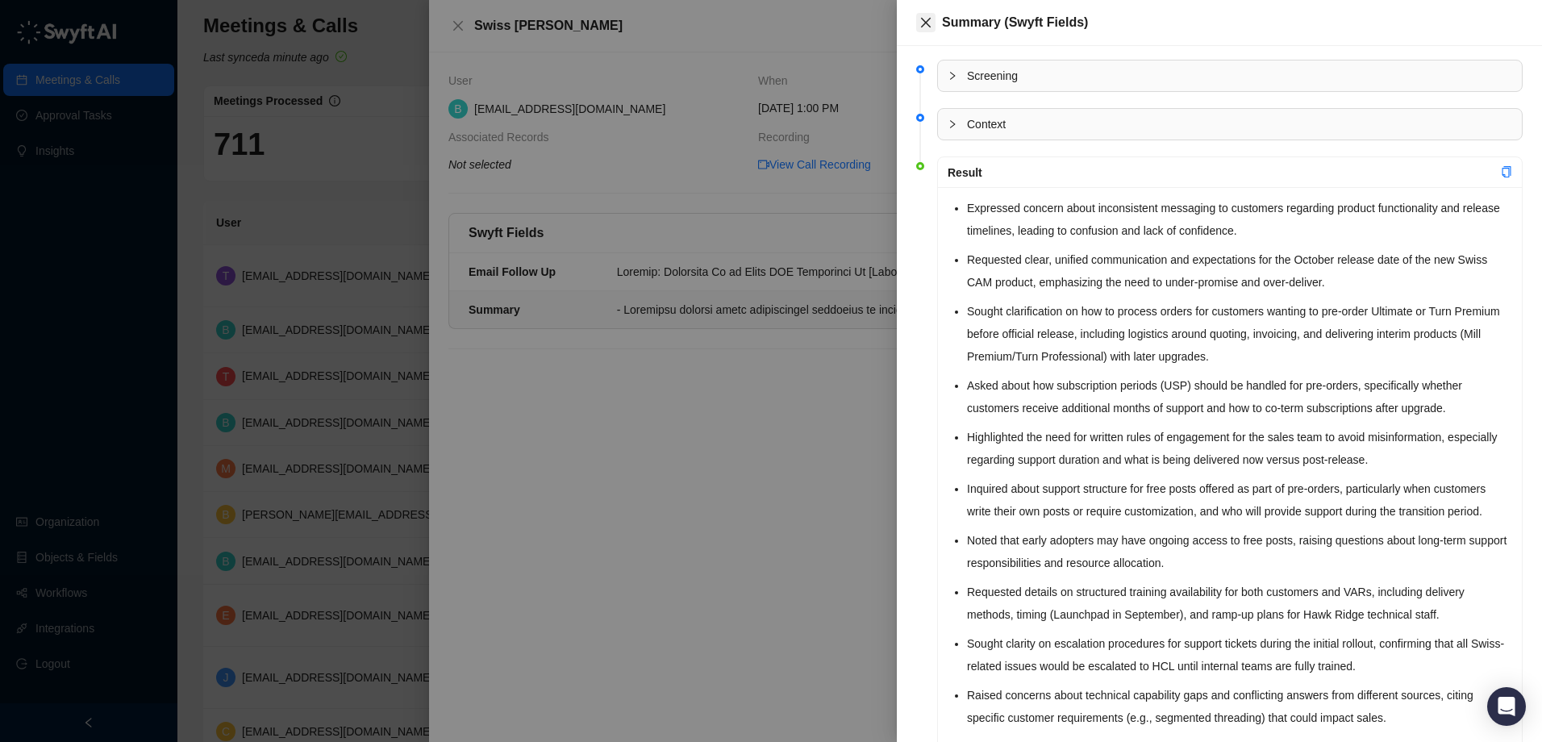
click at [928, 25] on icon "close" at bounding box center [926, 23] width 10 height 10
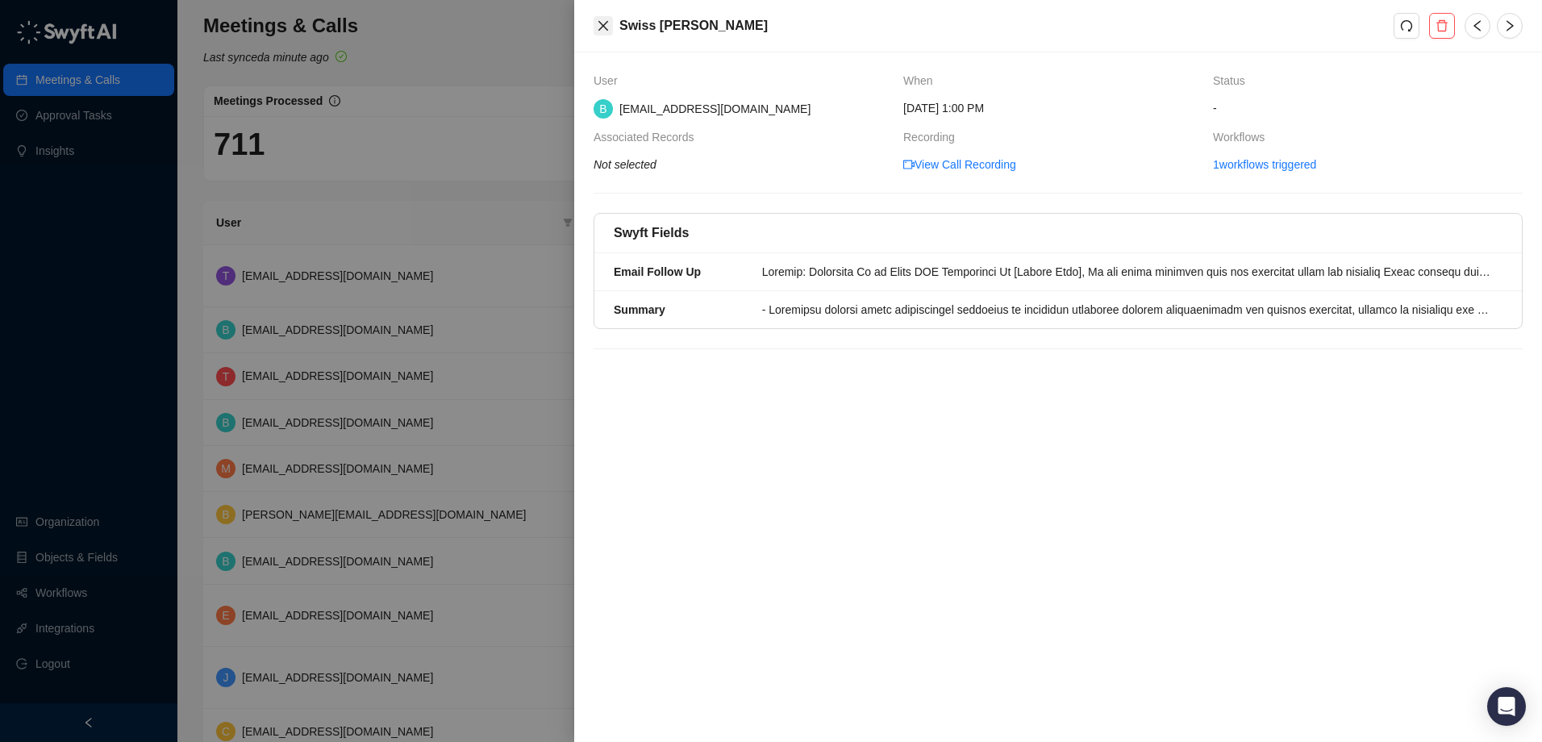
click at [601, 30] on icon "close" at bounding box center [603, 25] width 13 height 13
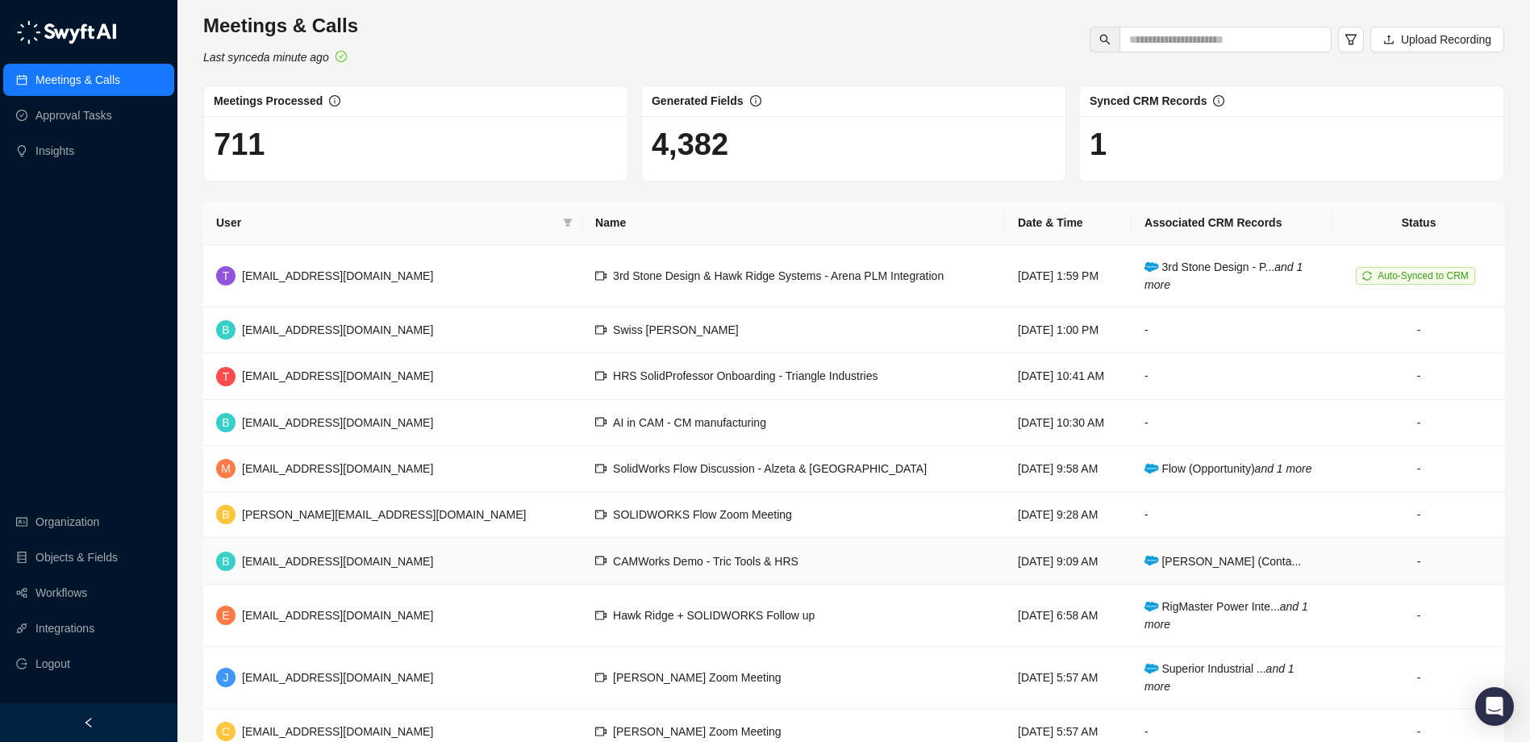
scroll to position [79, 0]
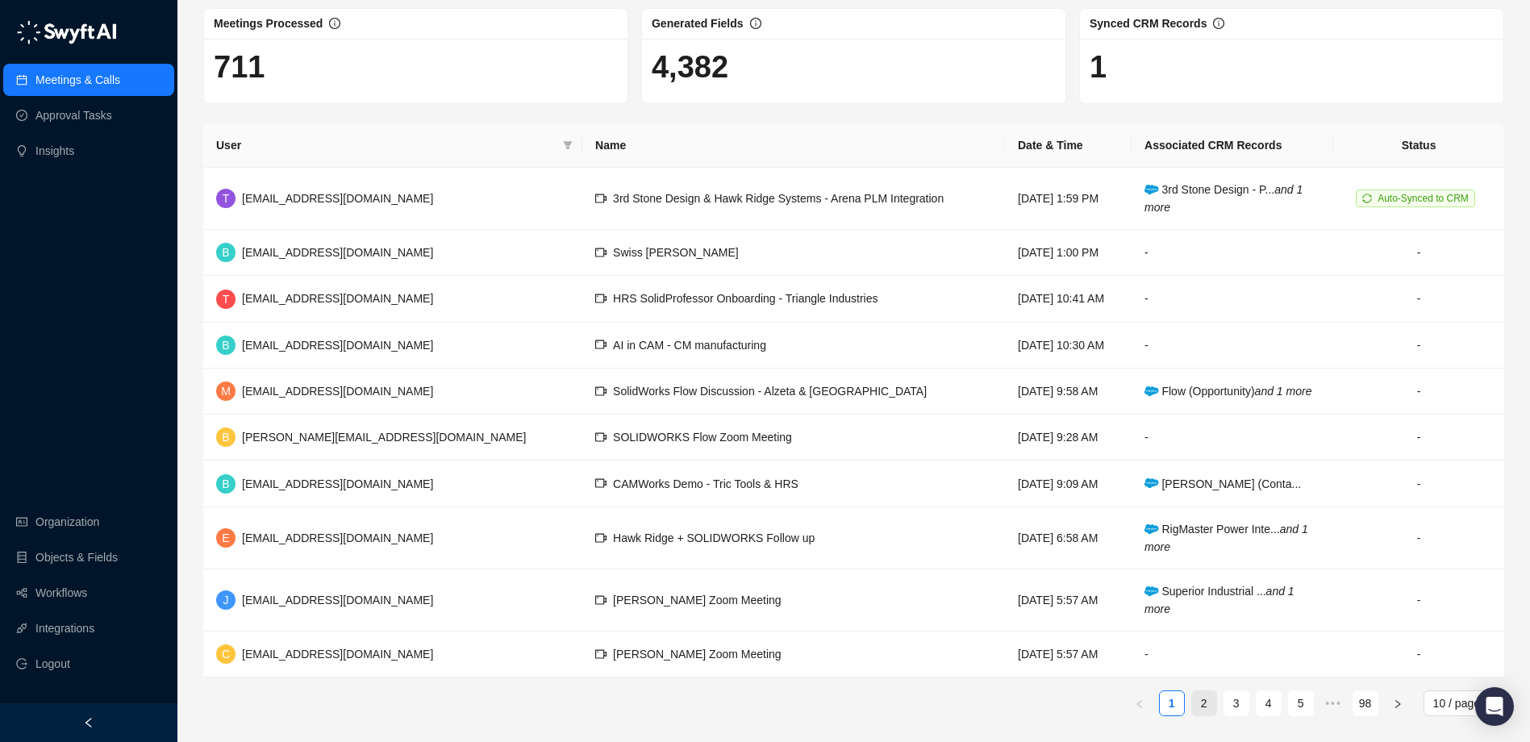
click at [1201, 712] on link "2" at bounding box center [1204, 703] width 24 height 24
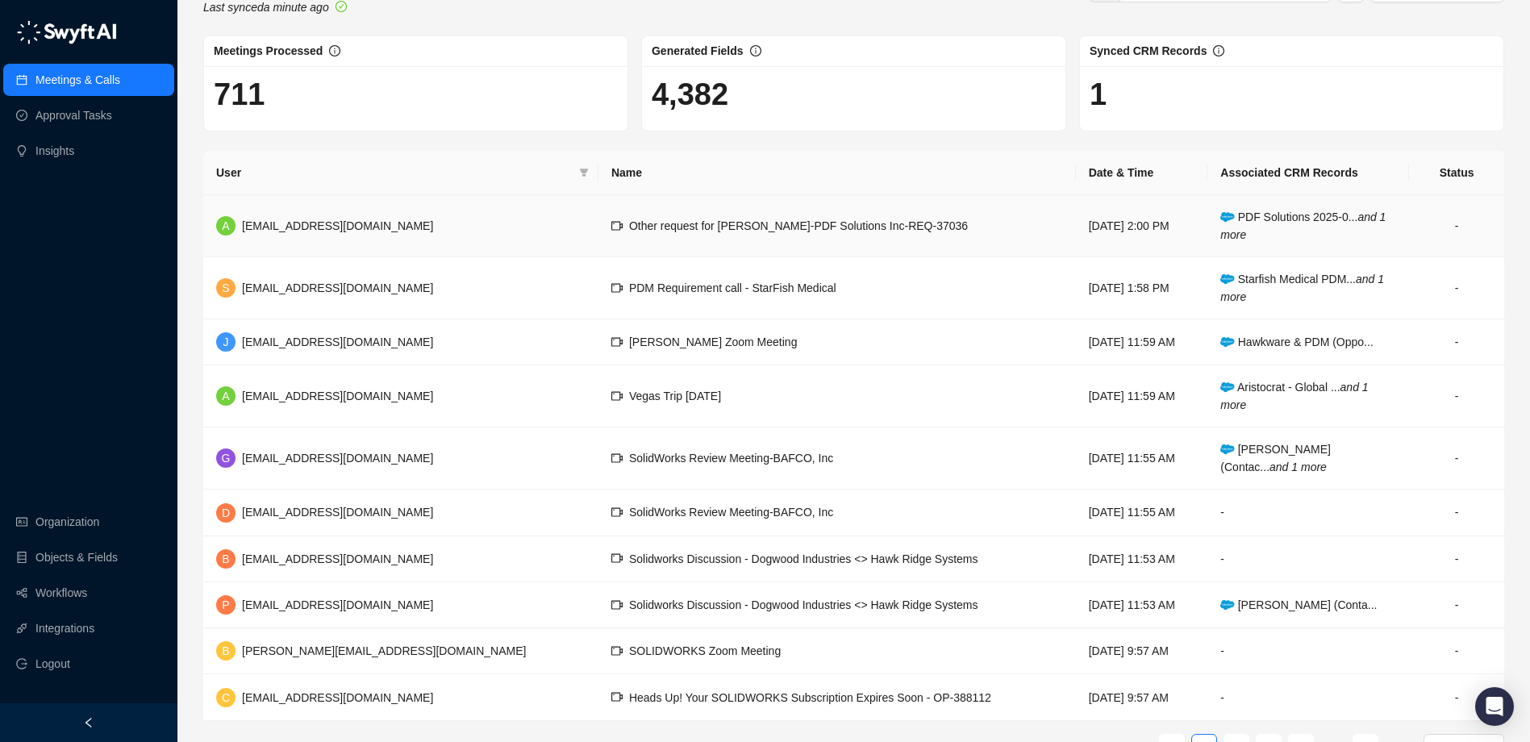
scroll to position [94, 0]
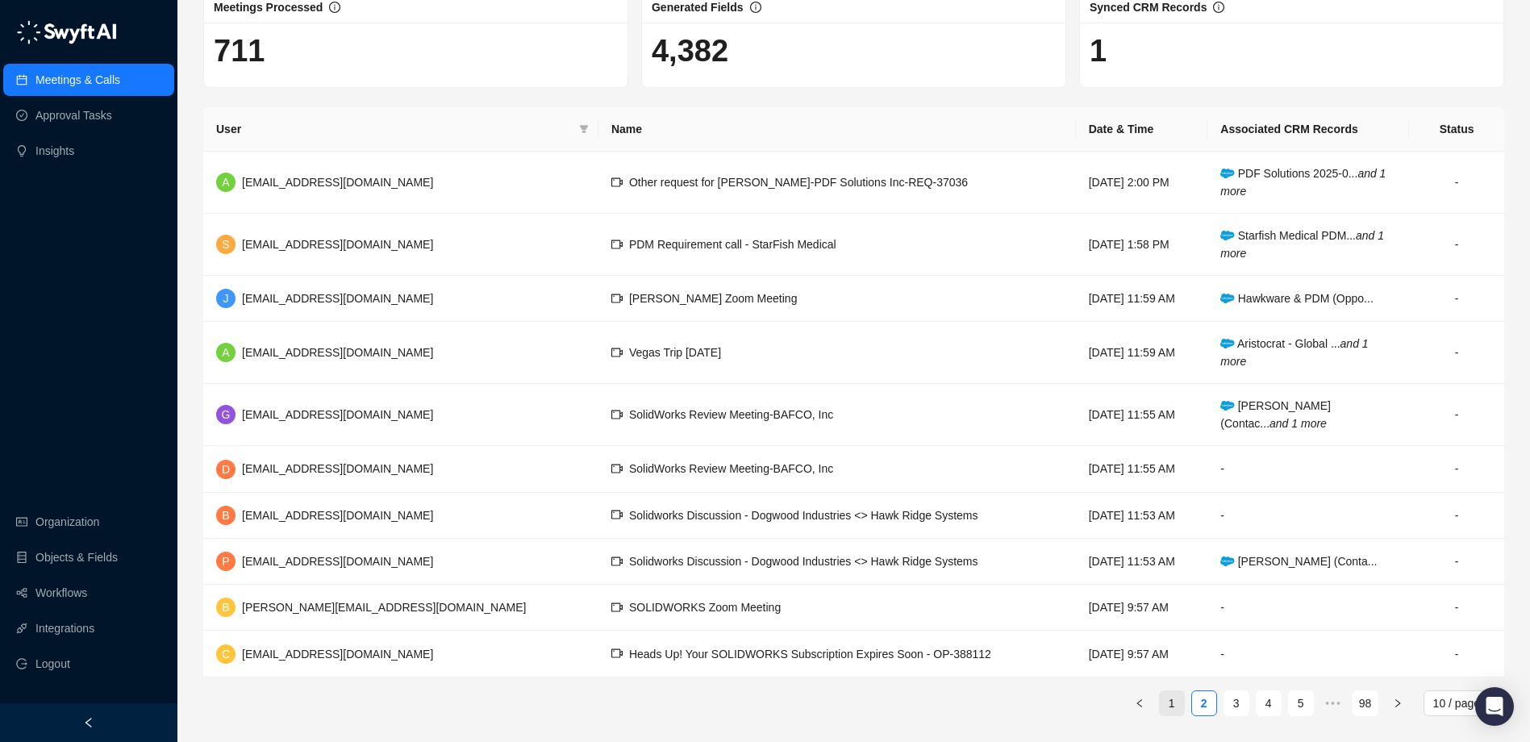
click at [1172, 715] on link "1" at bounding box center [1172, 703] width 24 height 24
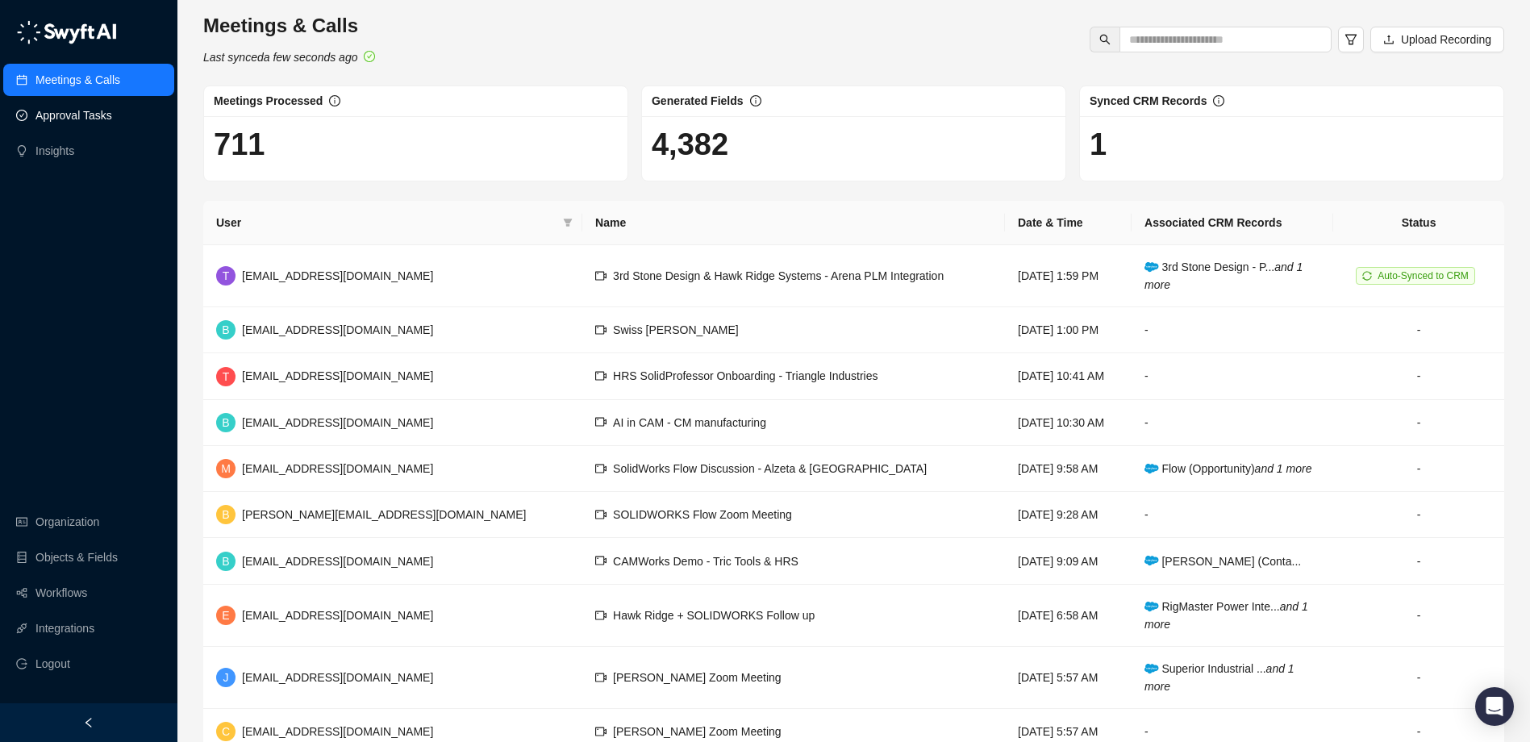
click at [83, 114] on link "Approval Tasks" at bounding box center [73, 115] width 77 height 32
click at [72, 154] on link "Insights" at bounding box center [54, 151] width 39 height 32
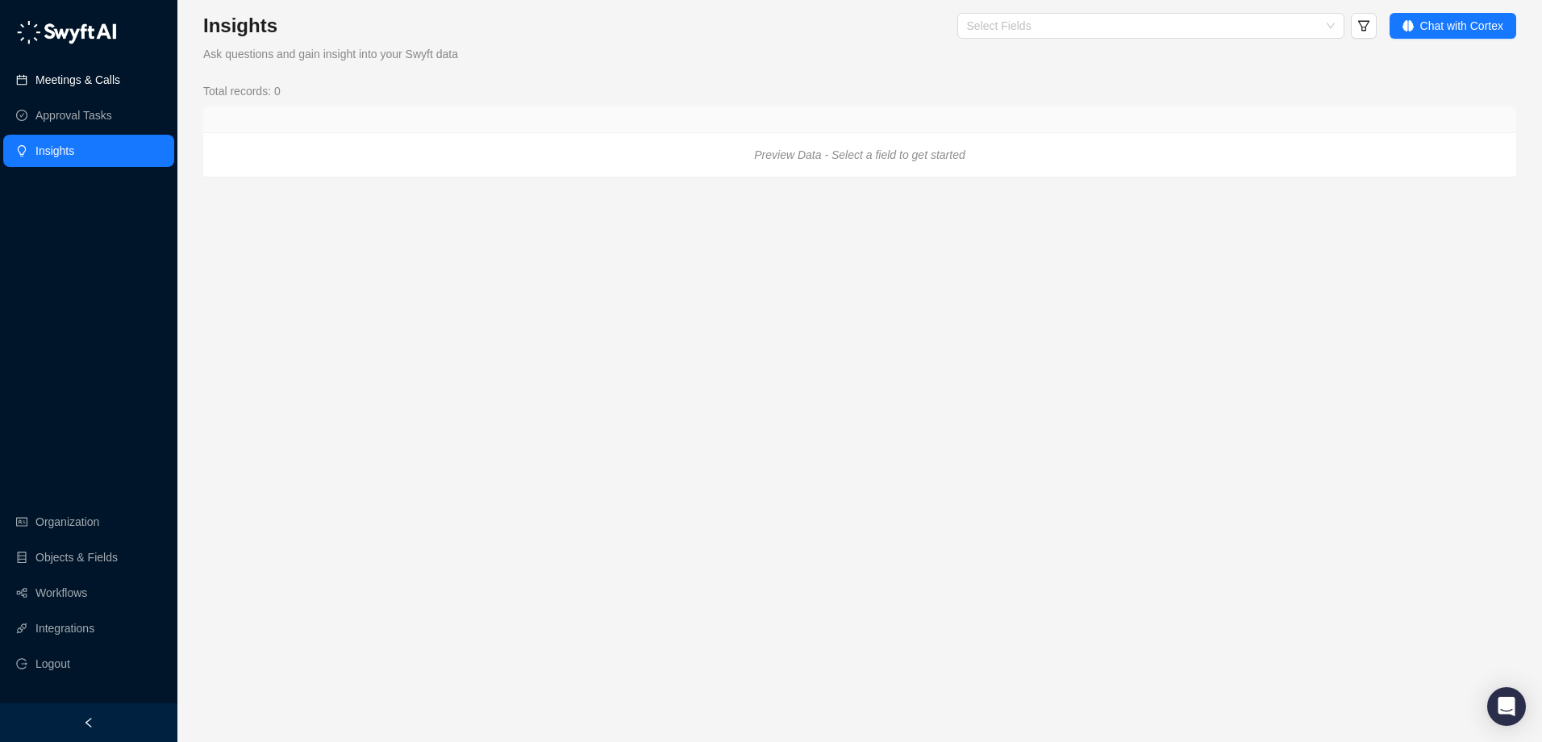
click at [79, 85] on link "Meetings & Calls" at bounding box center [77, 80] width 85 height 32
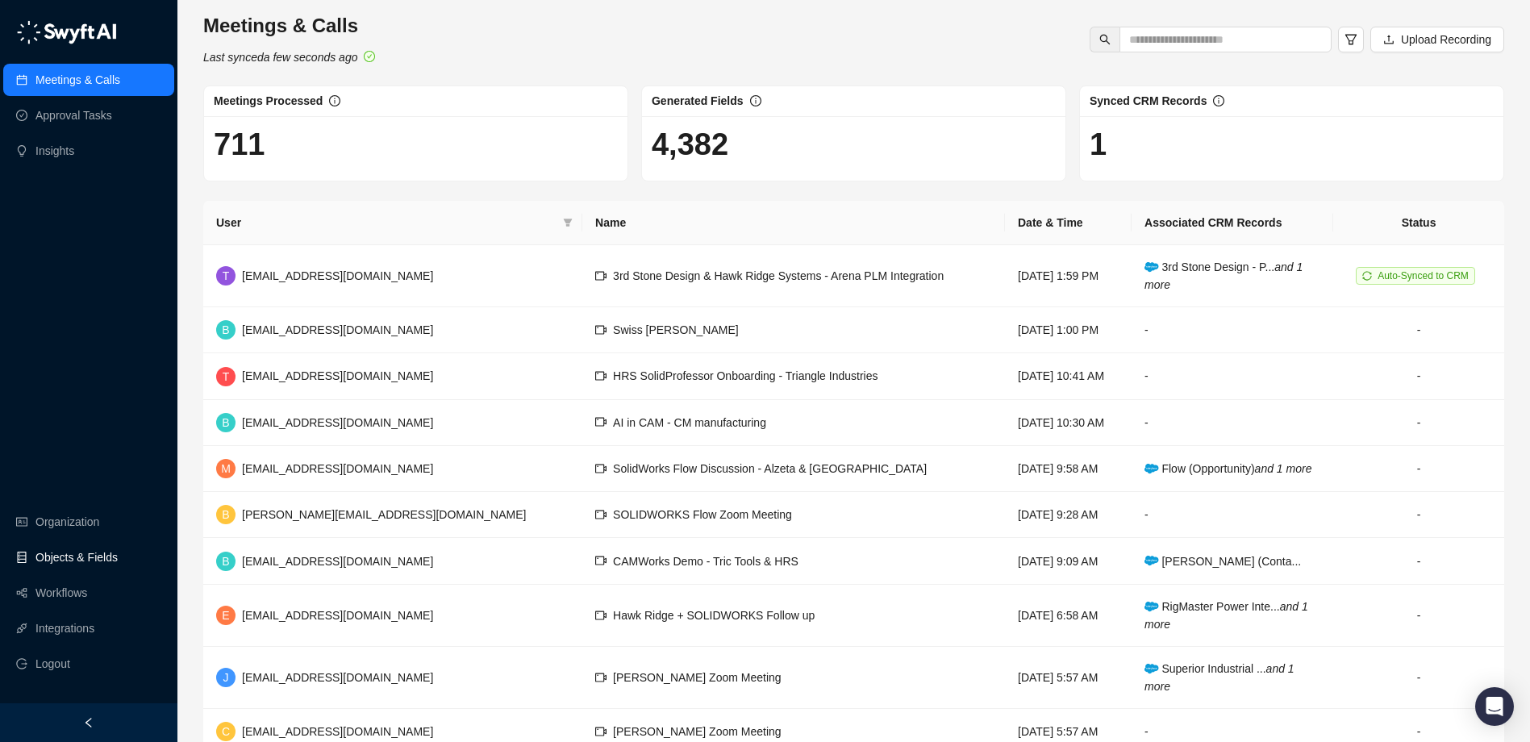
click at [100, 558] on link "Objects & Fields" at bounding box center [76, 557] width 82 height 32
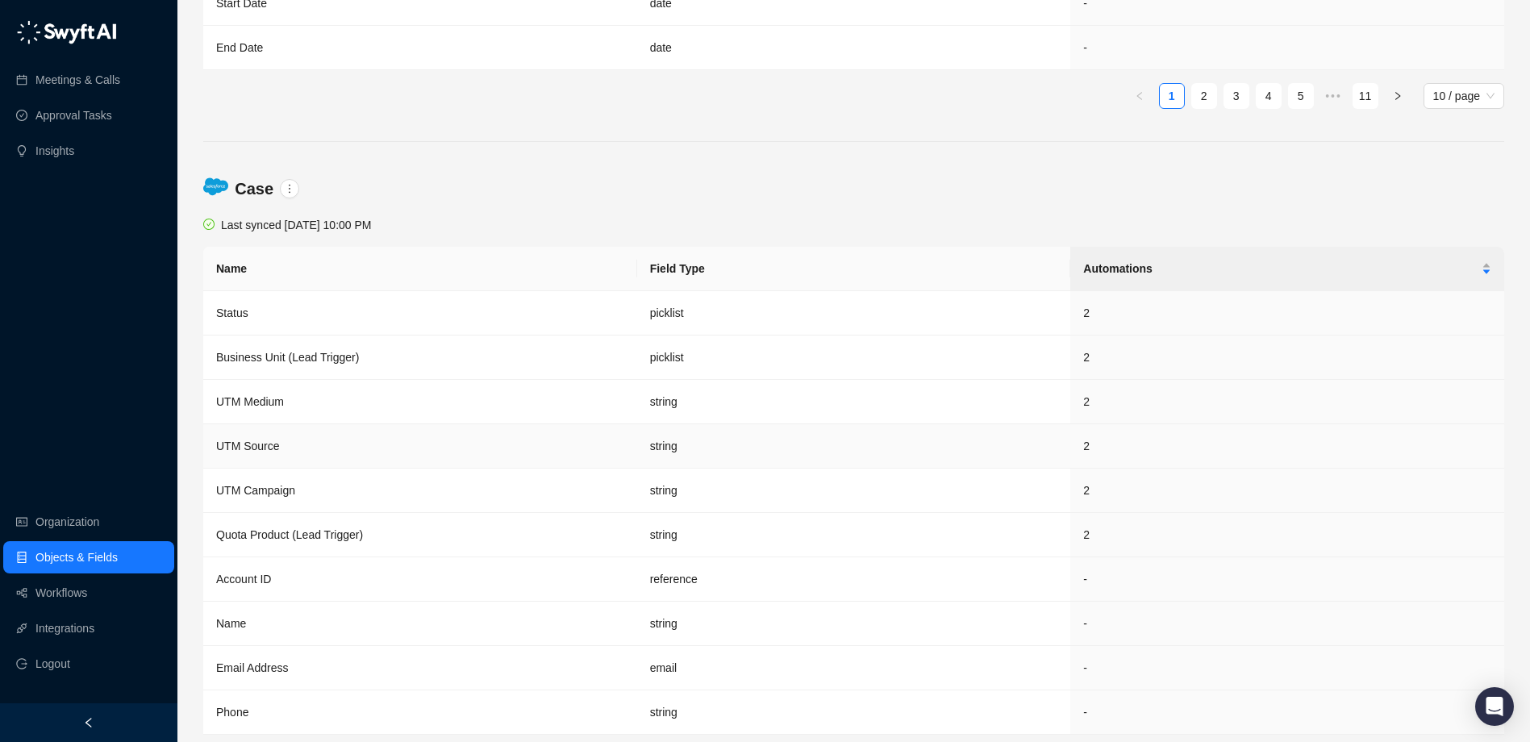
scroll to position [1129, 0]
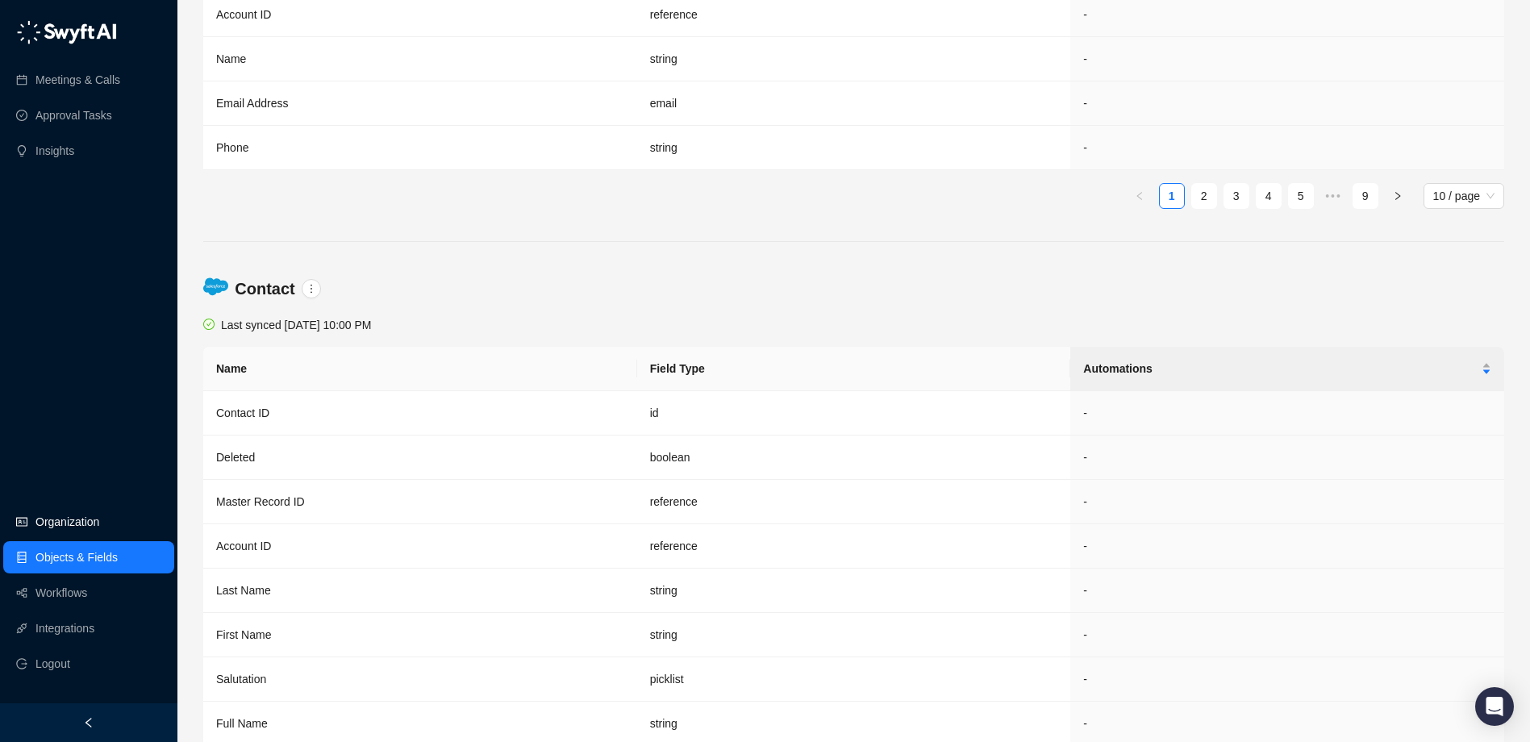
click at [83, 521] on link "Organization" at bounding box center [67, 522] width 64 height 32
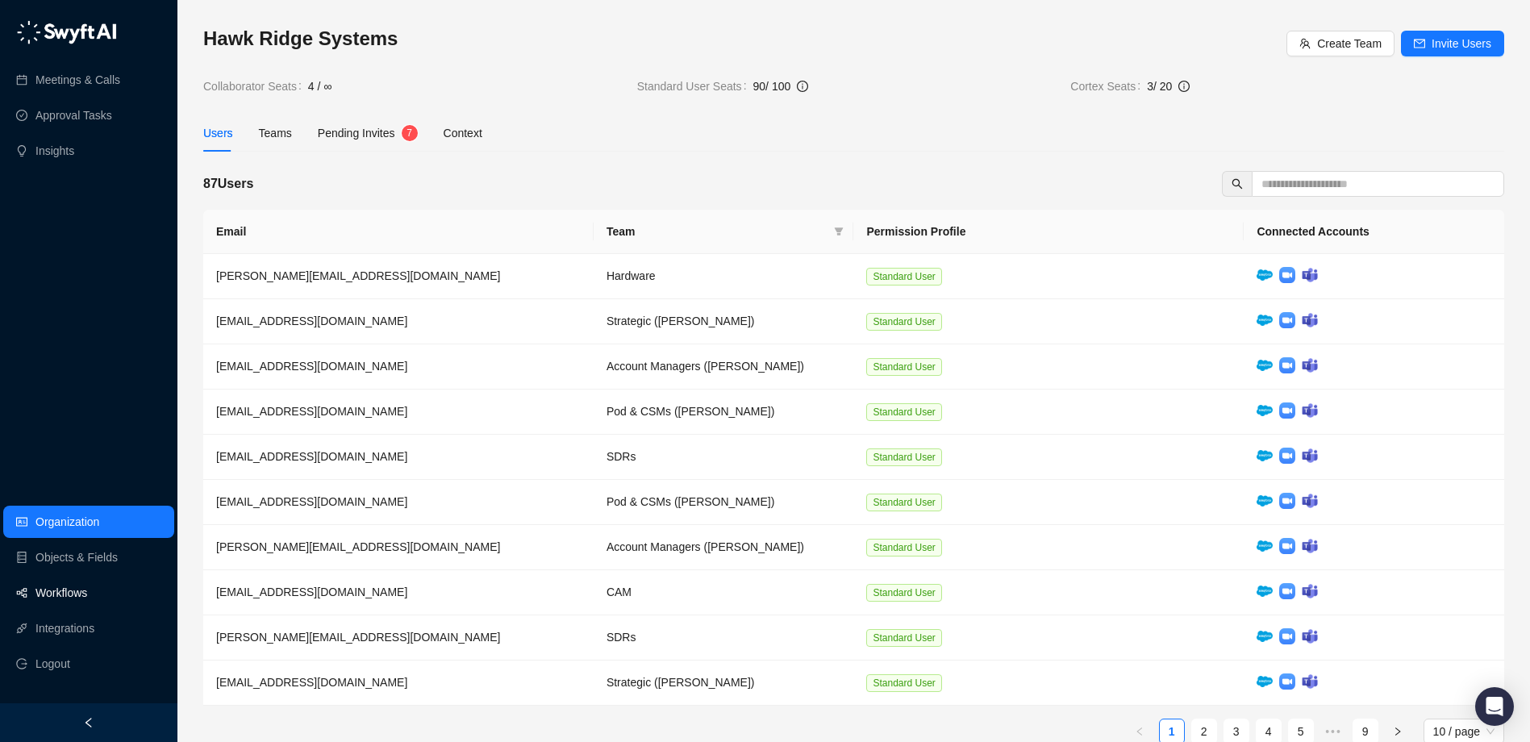
click at [84, 590] on link "Workflows" at bounding box center [61, 593] width 52 height 32
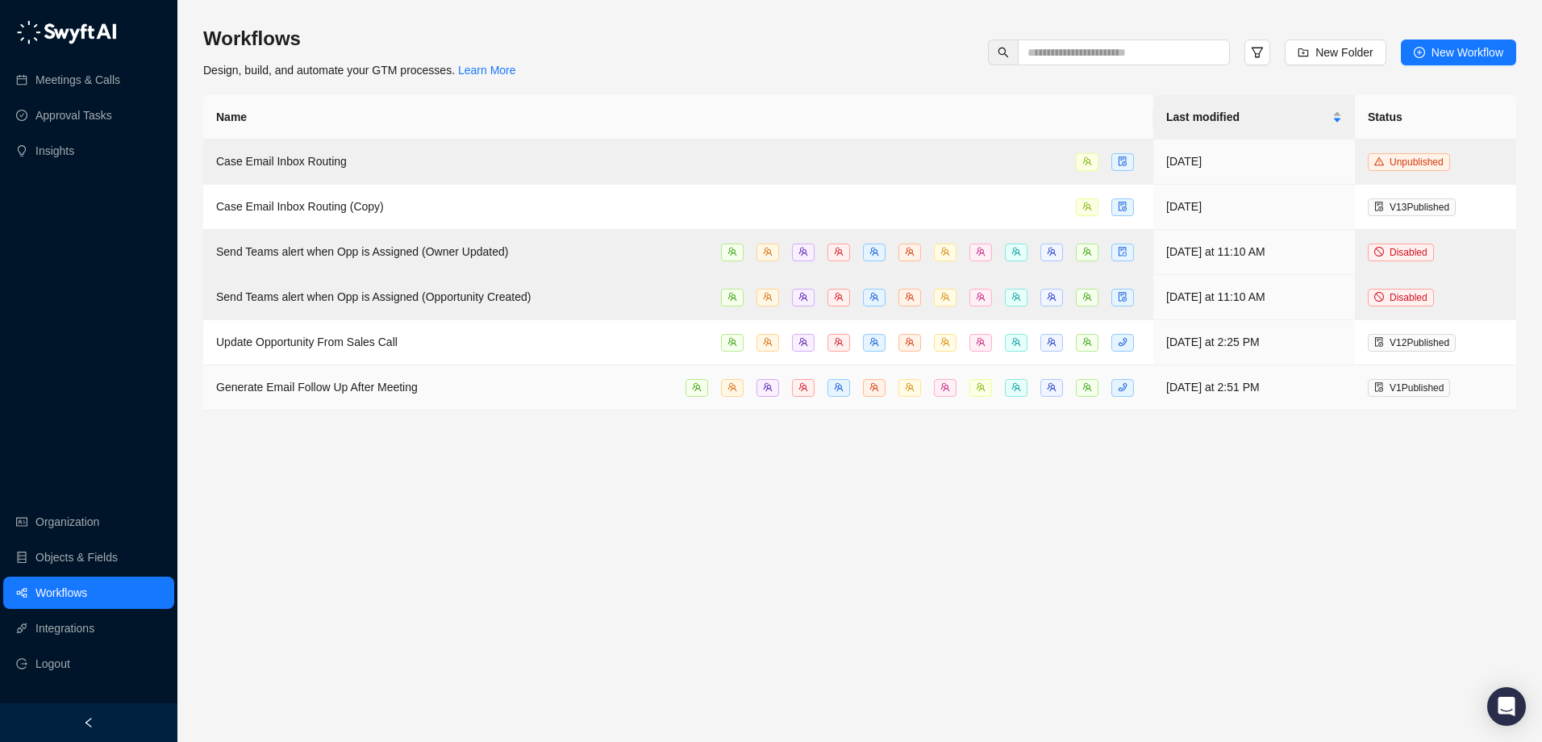
click at [384, 381] on span "Generate Email Follow Up After Meeting" at bounding box center [317, 387] width 202 height 13
